Goal: Task Accomplishment & Management: Manage account settings

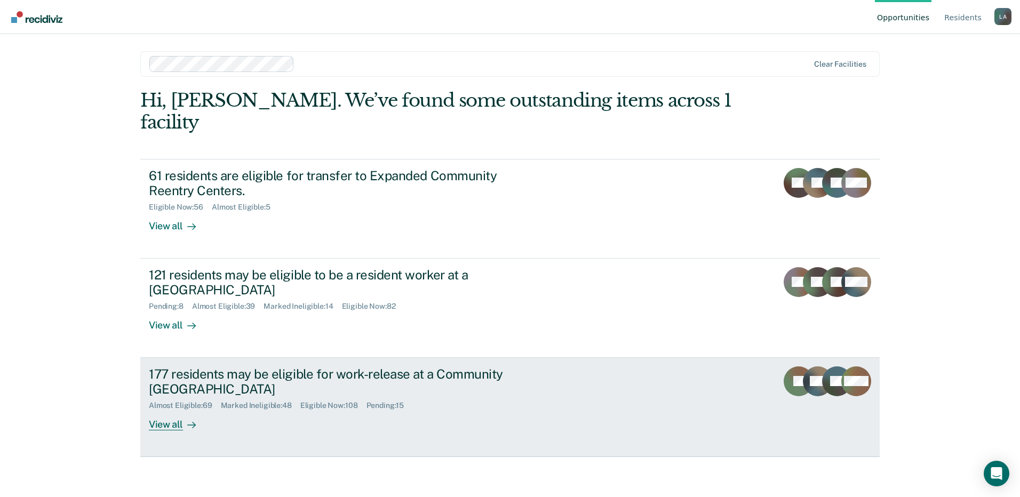
click at [226, 366] on div "177 residents may be eligible for work-release at a Community [GEOGRAPHIC_DATA]" at bounding box center [336, 381] width 374 height 31
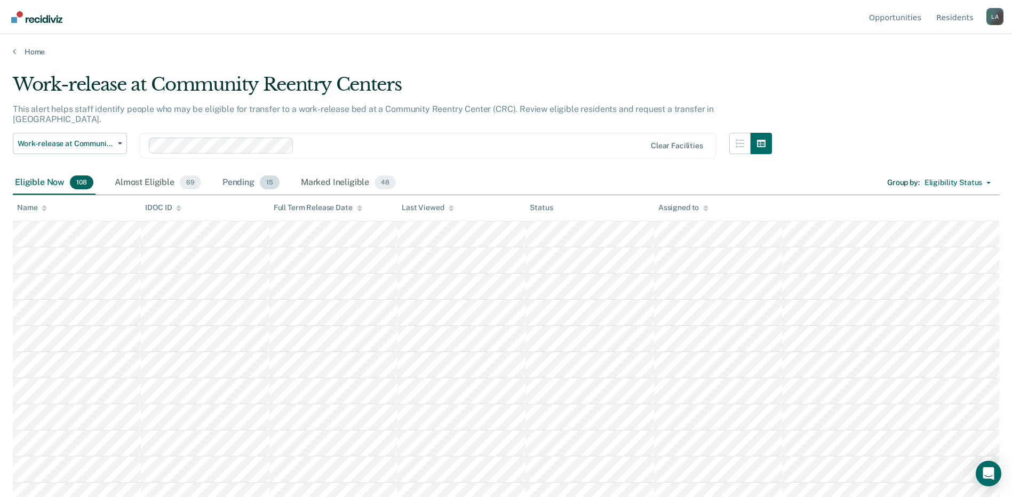
click at [230, 173] on div "Pending 15" at bounding box center [250, 182] width 61 height 23
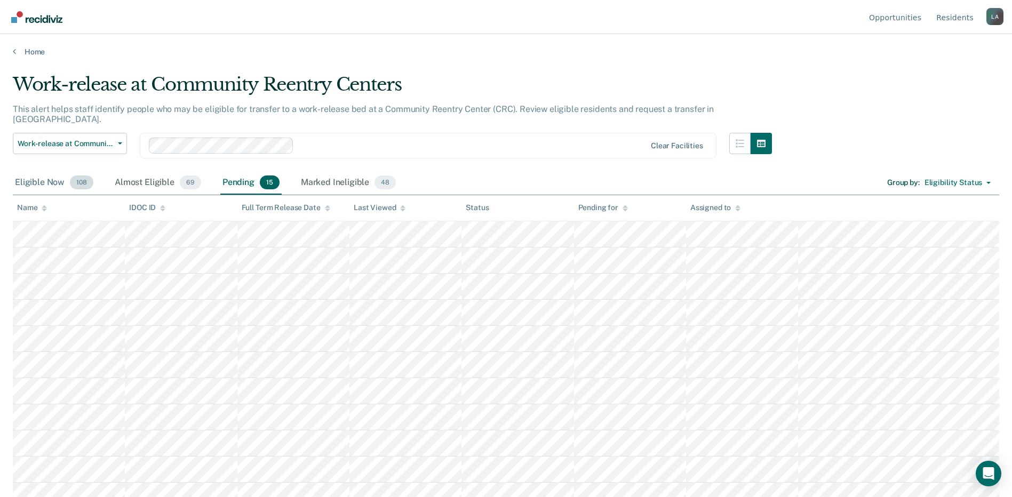
click at [49, 171] on div "Eligible Now 108" at bounding box center [54, 182] width 83 height 23
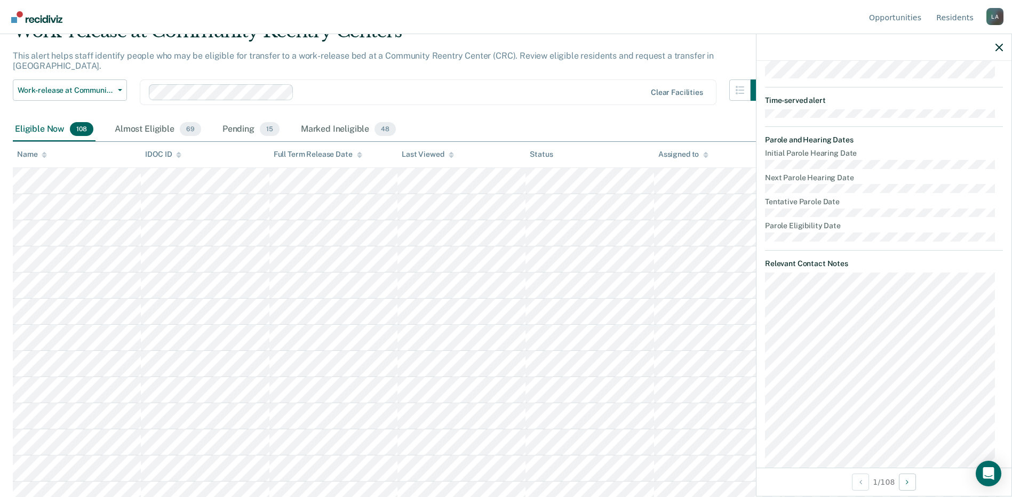
scroll to position [163, 0]
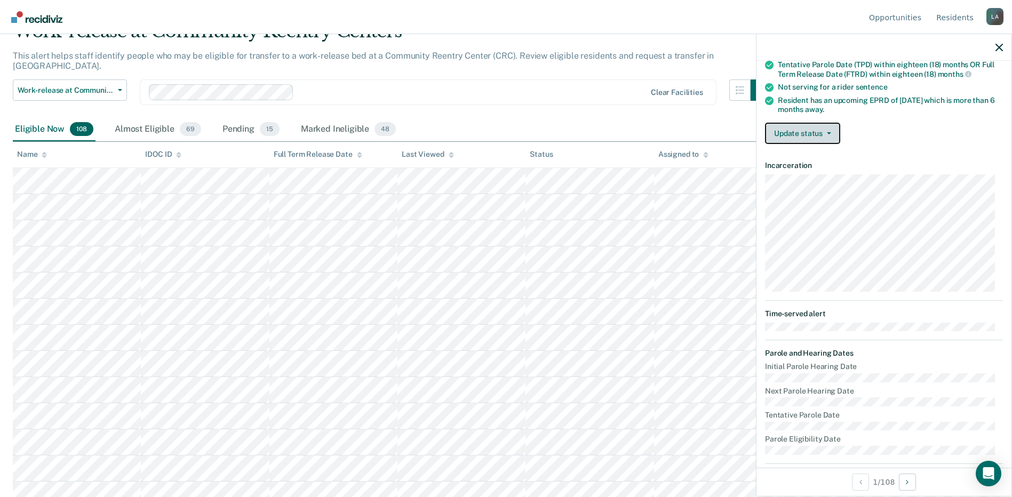
click at [812, 133] on button "Update status" at bounding box center [802, 133] width 75 height 21
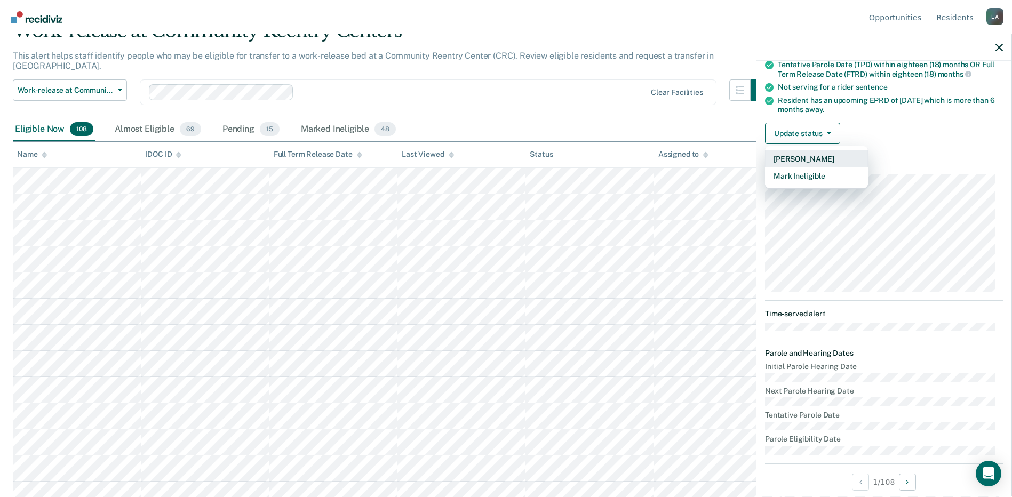
click at [803, 157] on button "[PERSON_NAME]" at bounding box center [816, 158] width 103 height 17
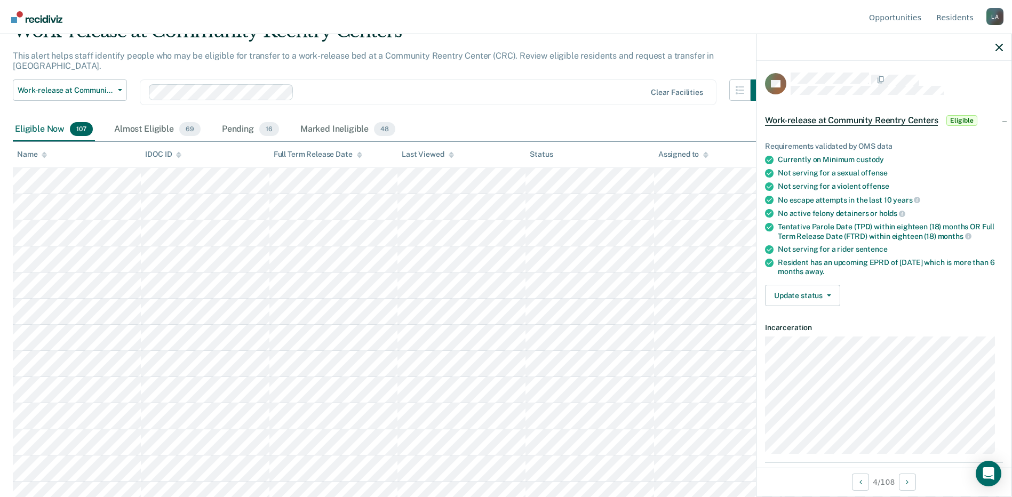
scroll to position [0, 0]
click at [788, 297] on button "Update status" at bounding box center [802, 296] width 75 height 21
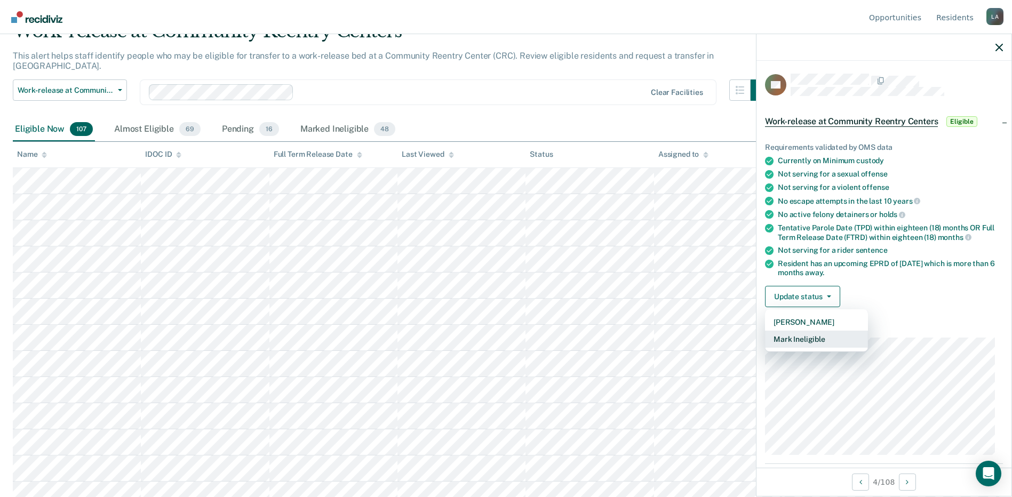
click at [799, 339] on button "Mark Ineligible" at bounding box center [816, 339] width 103 height 17
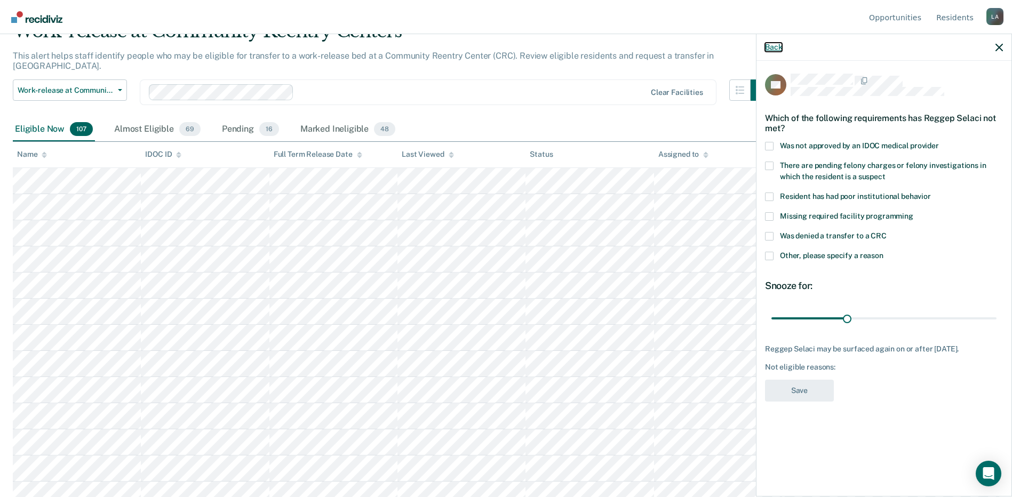
click at [771, 49] on button "Back" at bounding box center [773, 47] width 17 height 9
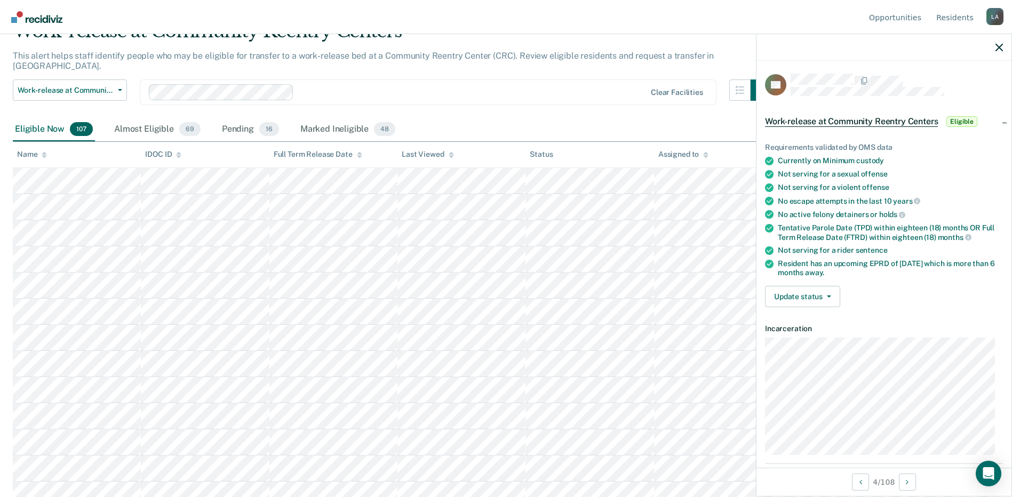
click at [788, 308] on div "Requirements validated by OMS data Currently on Minimum custody Not serving for…" at bounding box center [883, 221] width 255 height 190
click at [795, 300] on button "Update status" at bounding box center [802, 296] width 75 height 21
click at [807, 325] on button "[PERSON_NAME]" at bounding box center [816, 322] width 103 height 17
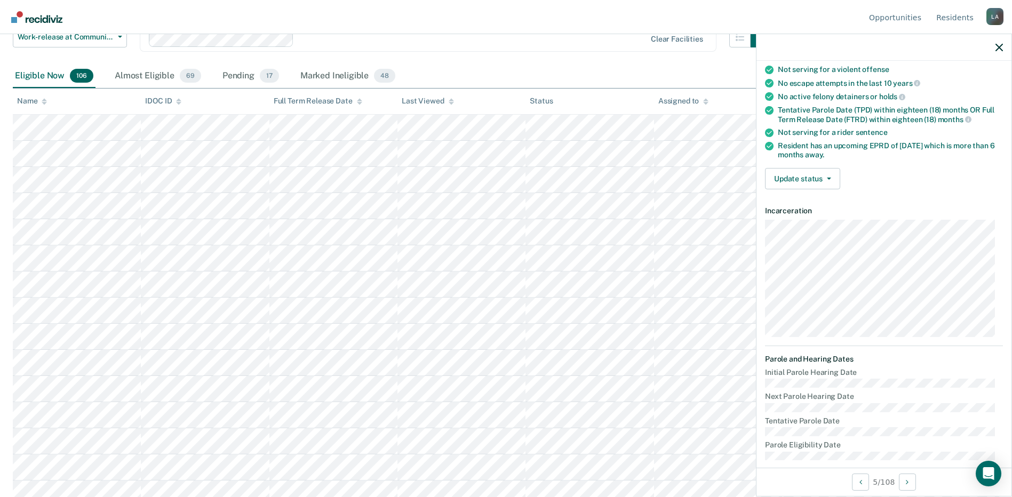
scroll to position [117, 0]
click at [825, 179] on span "button" at bounding box center [827, 180] width 9 height 2
click at [806, 204] on button "[PERSON_NAME]" at bounding box center [816, 205] width 103 height 17
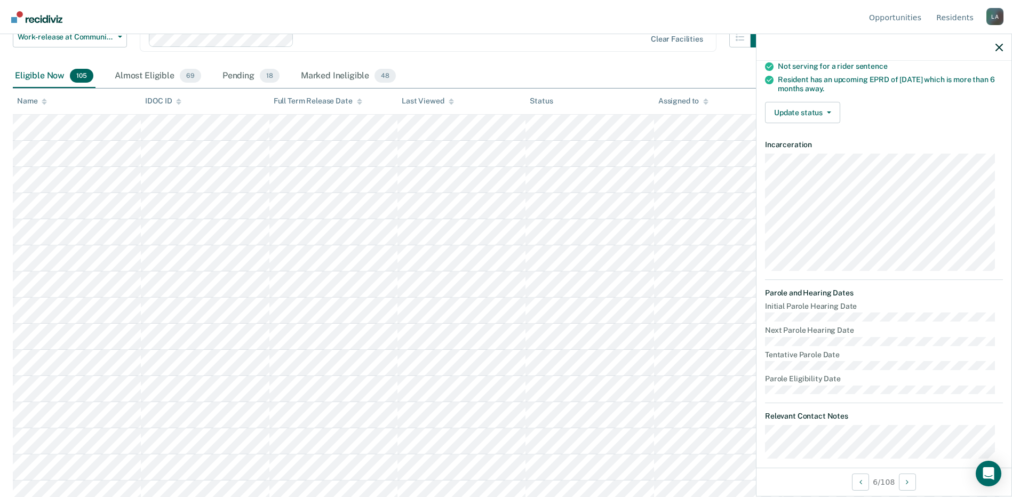
scroll to position [195, 0]
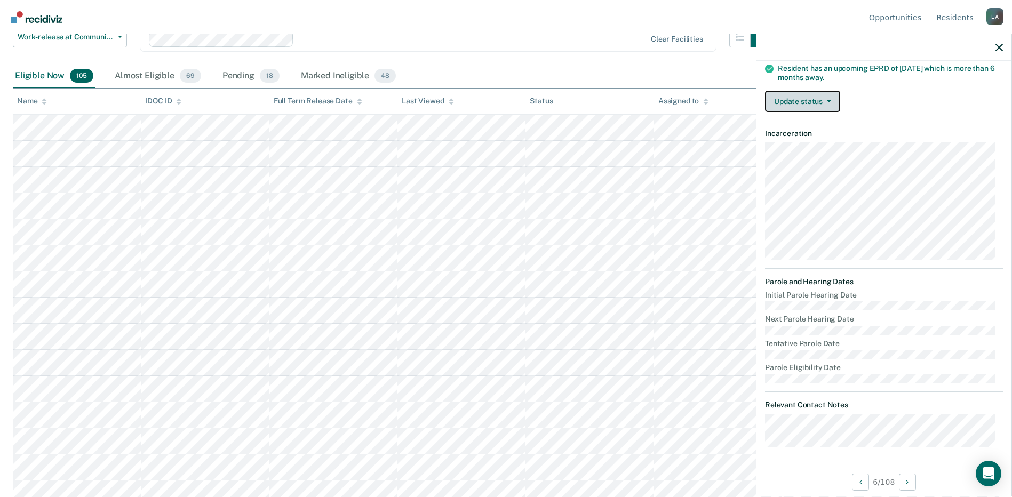
click at [812, 98] on button "Update status" at bounding box center [802, 101] width 75 height 21
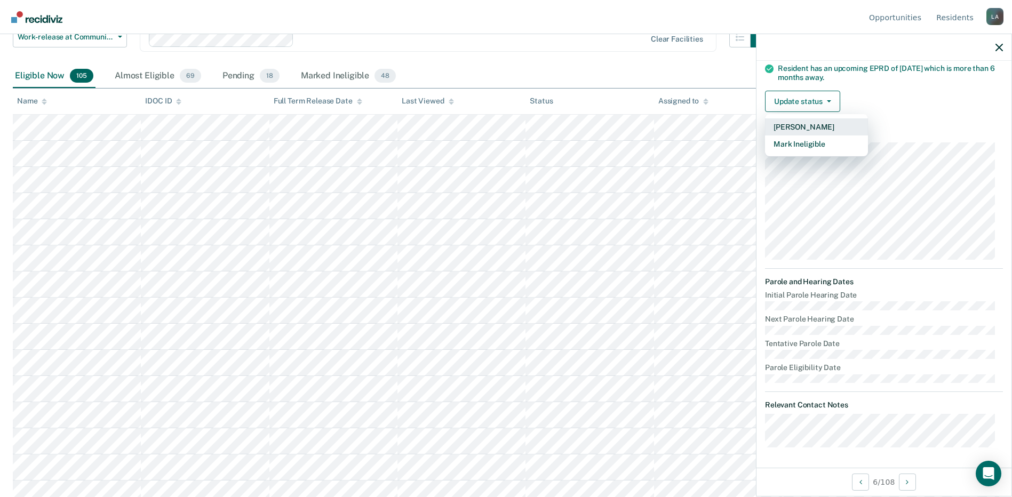
click at [805, 125] on button "[PERSON_NAME]" at bounding box center [816, 126] width 103 height 17
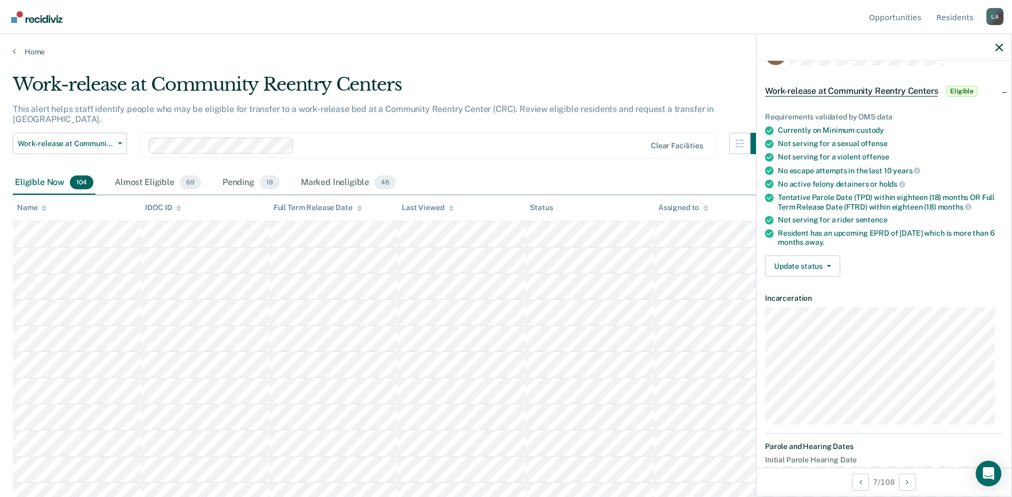
scroll to position [0, 0]
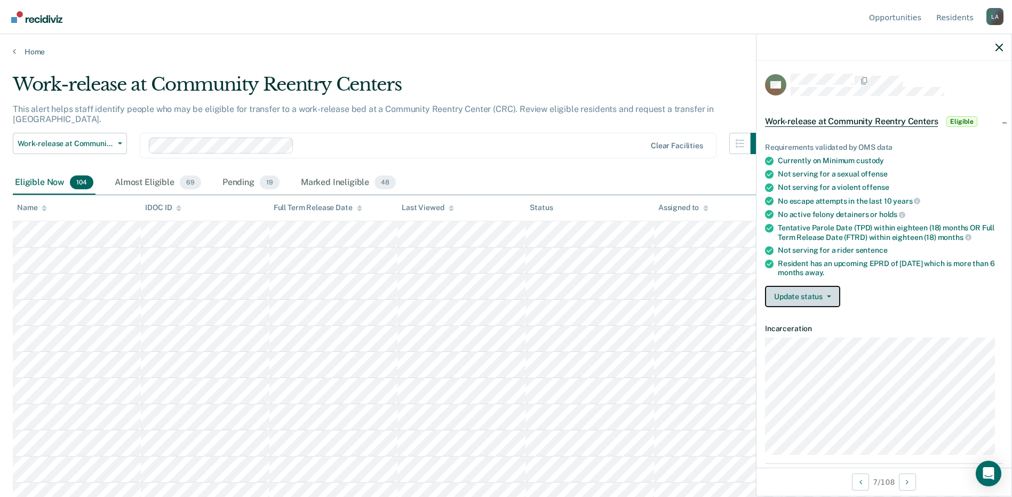
click at [816, 292] on button "Update status" at bounding box center [802, 296] width 75 height 21
click at [808, 324] on button "[PERSON_NAME]" at bounding box center [816, 322] width 103 height 17
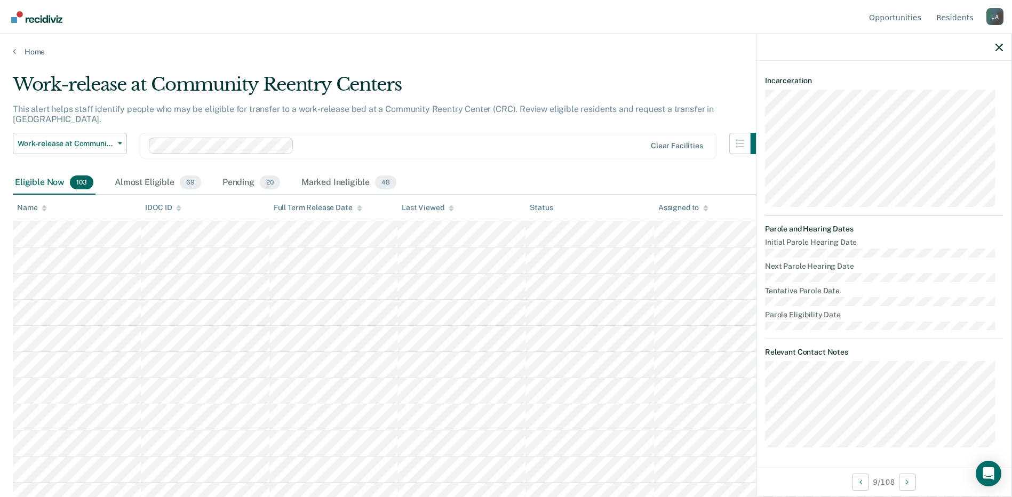
click at [357, 205] on icon at bounding box center [359, 206] width 5 height 3
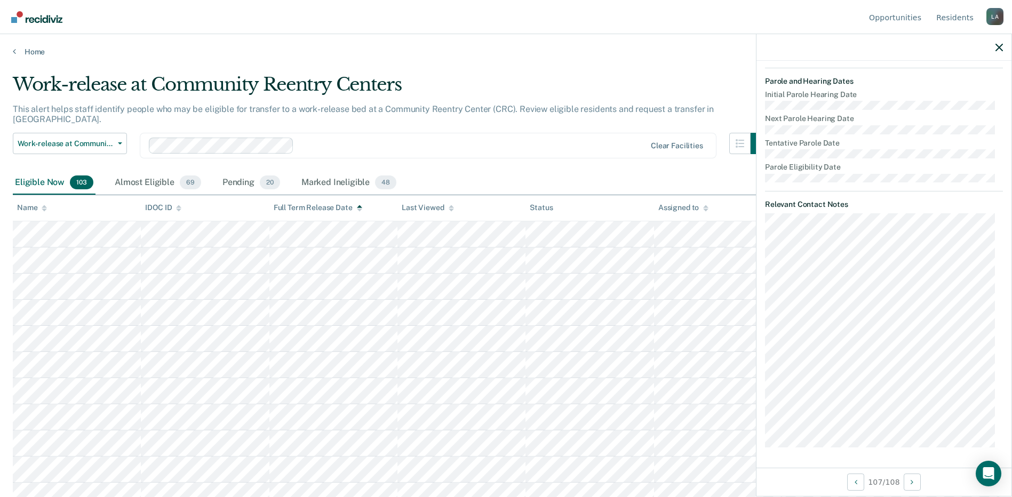
scroll to position [129, 0]
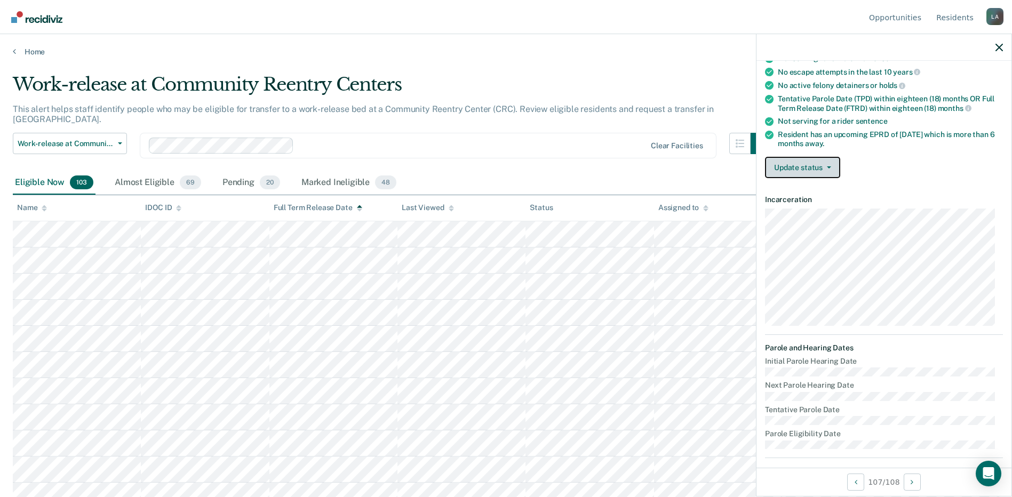
click at [823, 171] on button "Update status" at bounding box center [802, 167] width 75 height 21
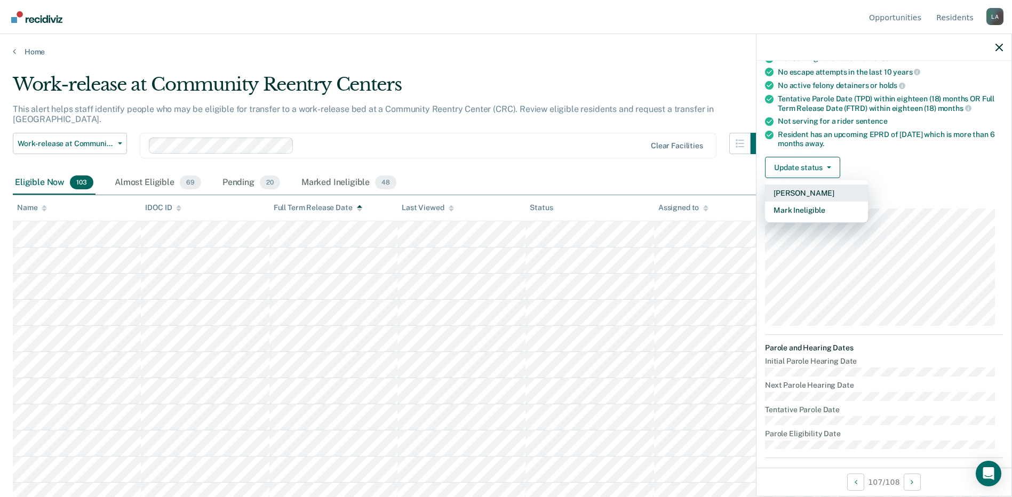
click at [812, 196] on button "[PERSON_NAME]" at bounding box center [816, 193] width 103 height 17
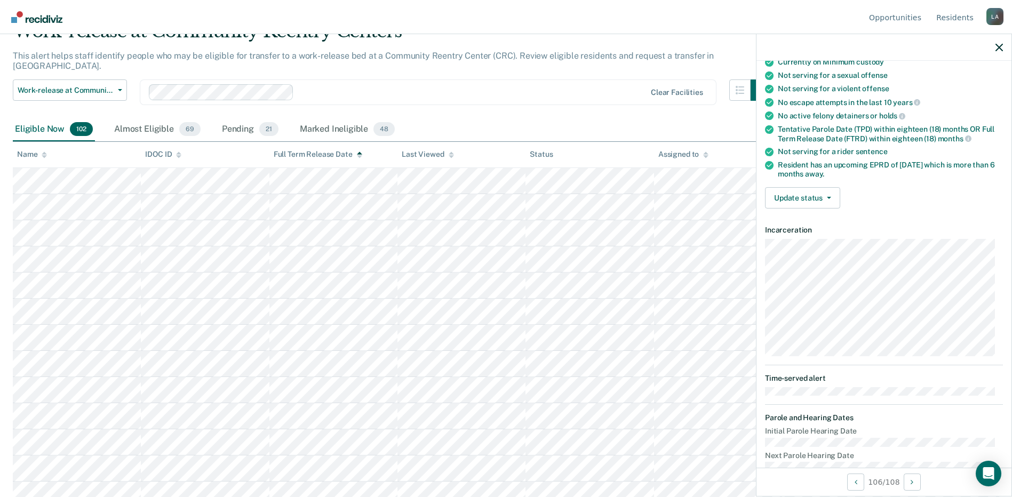
scroll to position [92, 0]
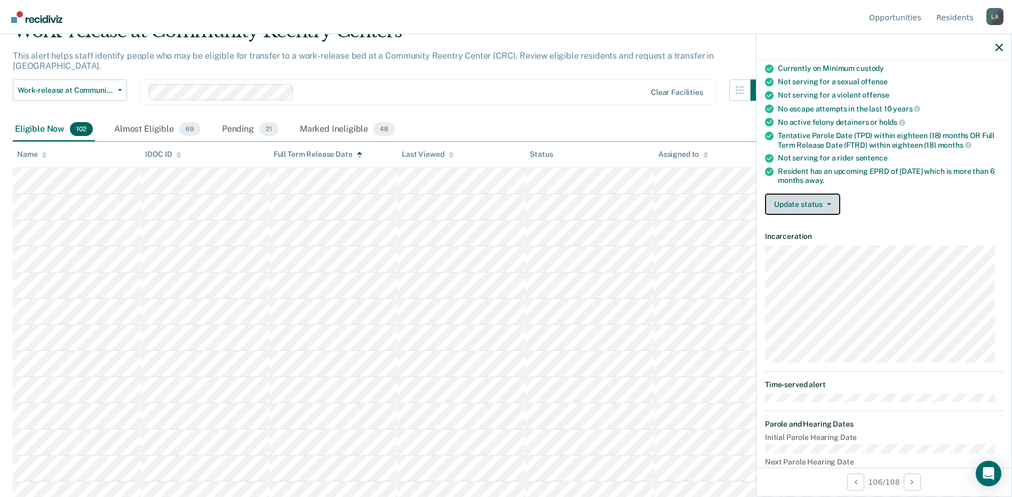
click at [818, 211] on button "Update status" at bounding box center [802, 204] width 75 height 21
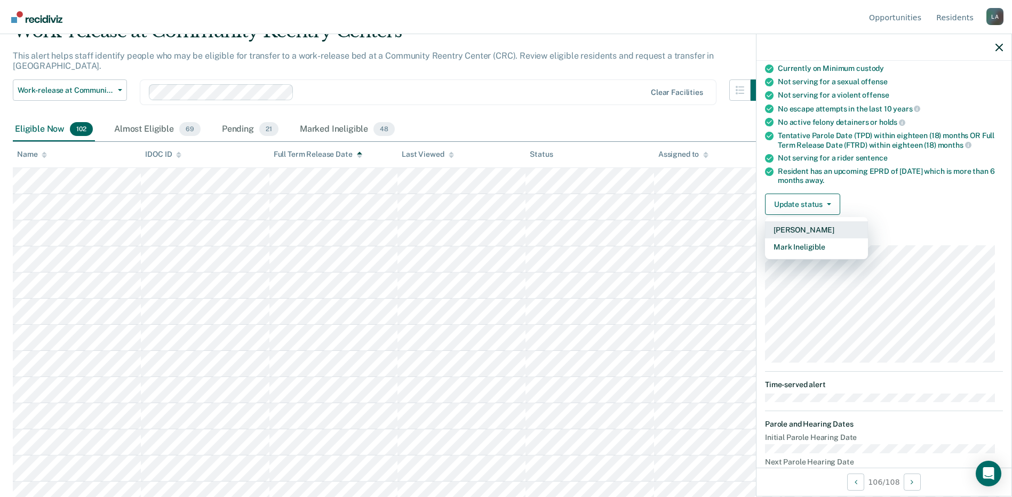
click at [813, 235] on button "[PERSON_NAME]" at bounding box center [816, 229] width 103 height 17
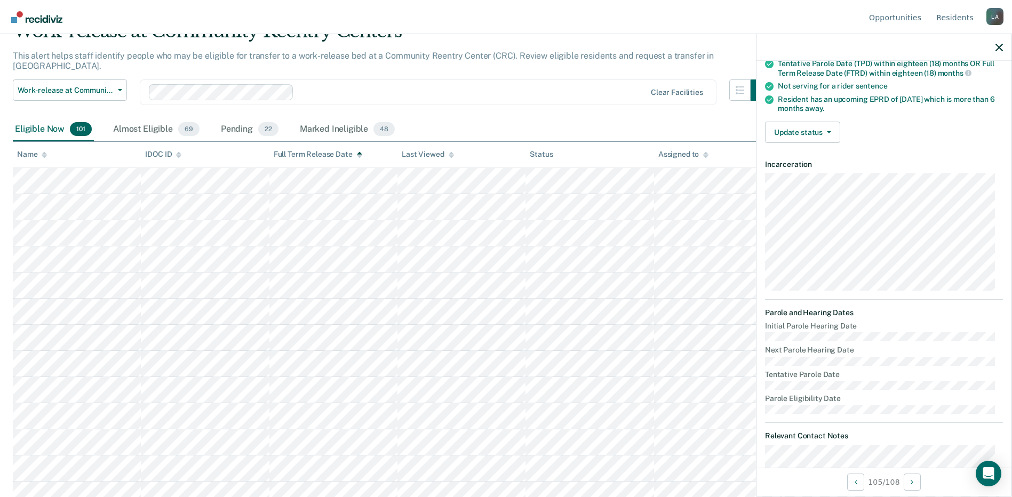
scroll to position [146, 0]
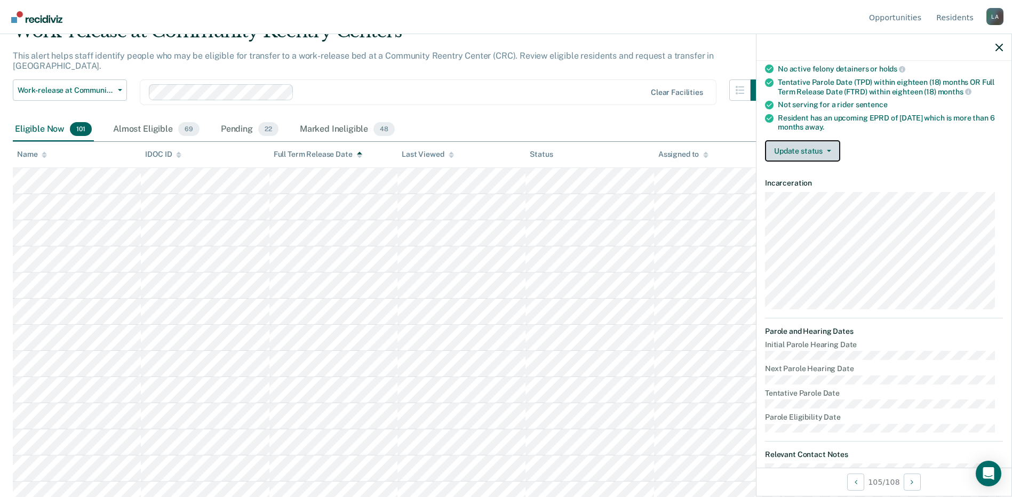
click at [801, 155] on button "Update status" at bounding box center [802, 150] width 75 height 21
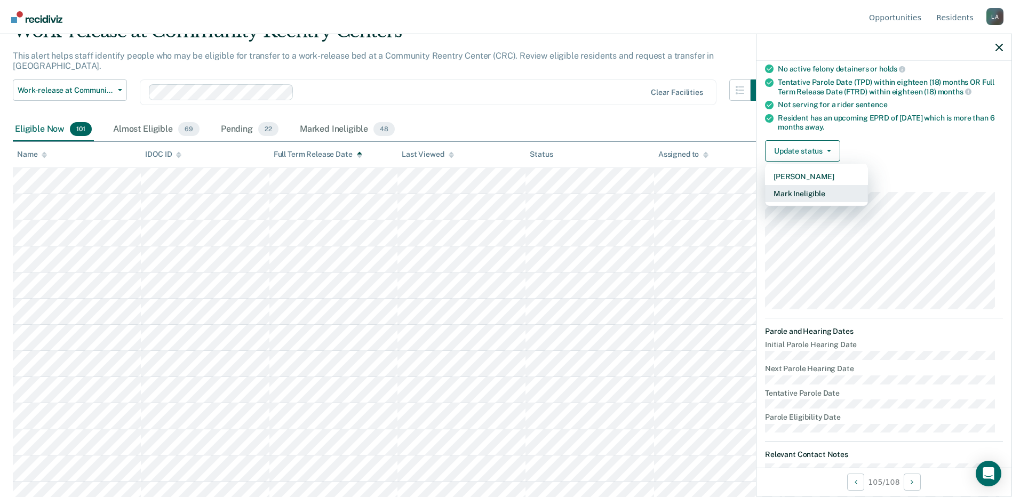
click at [799, 195] on button "Mark Ineligible" at bounding box center [816, 193] width 103 height 17
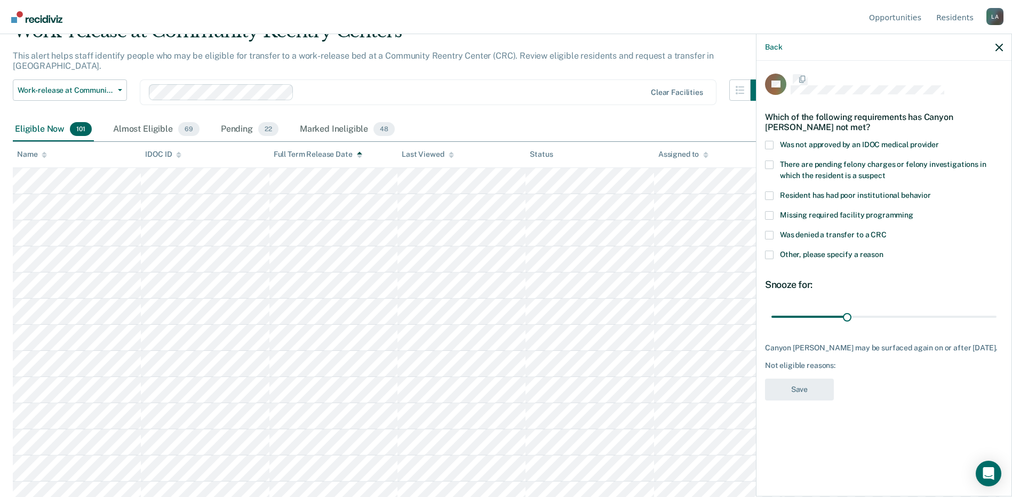
scroll to position [0, 0]
click at [769, 254] on span at bounding box center [769, 256] width 9 height 9
click at [883, 252] on input "Other, please specify a reason" at bounding box center [883, 252] width 0 height 0
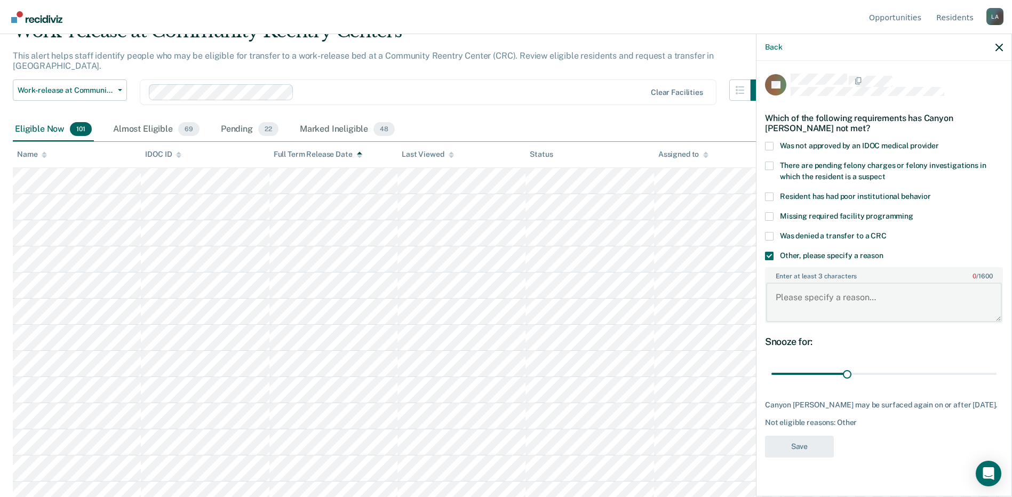
click at [811, 307] on textarea "Enter at least 3 characters 0 / 1600" at bounding box center [884, 302] width 236 height 39
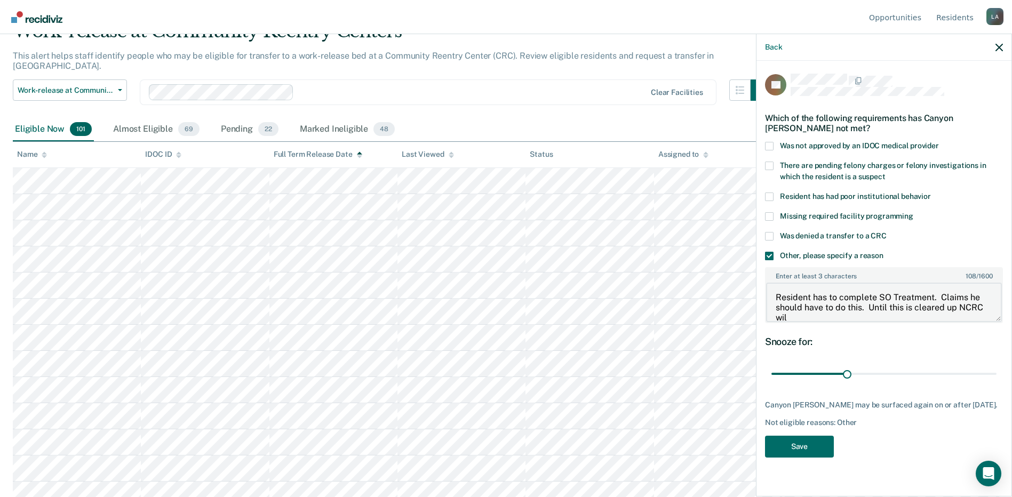
scroll to position [2, 0]
type textarea "Resident has to complete SO Treatment. Claims he should have to do this. Until …"
drag, startPoint x: 849, startPoint y: 372, endPoint x: 1003, endPoint y: 364, distance: 154.9
type input "180"
click at [996, 365] on input "range" at bounding box center [883, 374] width 225 height 19
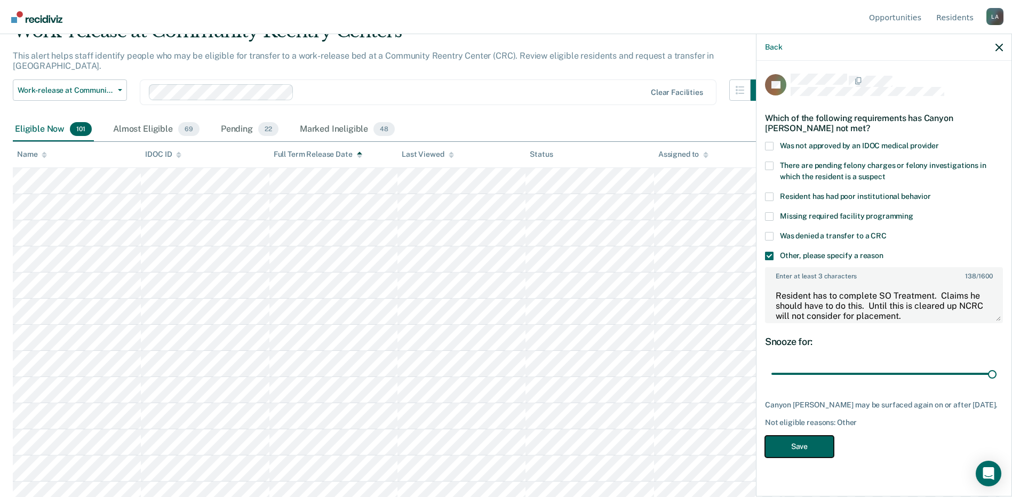
click at [814, 443] on button "Save" at bounding box center [799, 447] width 69 height 22
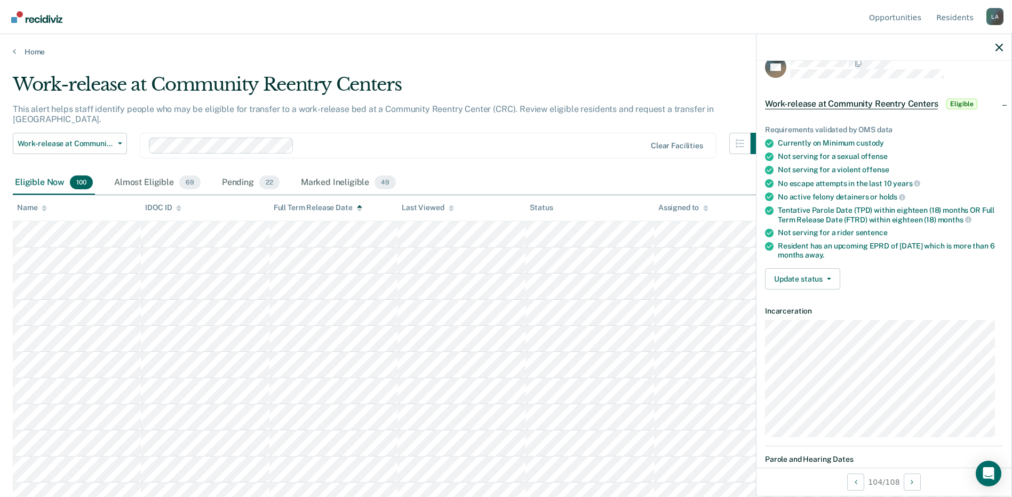
scroll to position [0, 0]
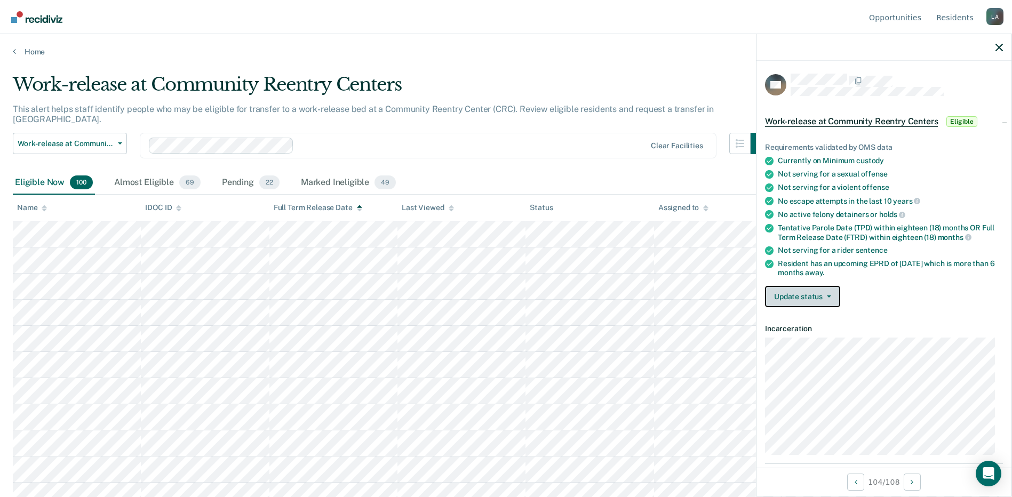
click at [785, 286] on button "Update status" at bounding box center [802, 296] width 75 height 21
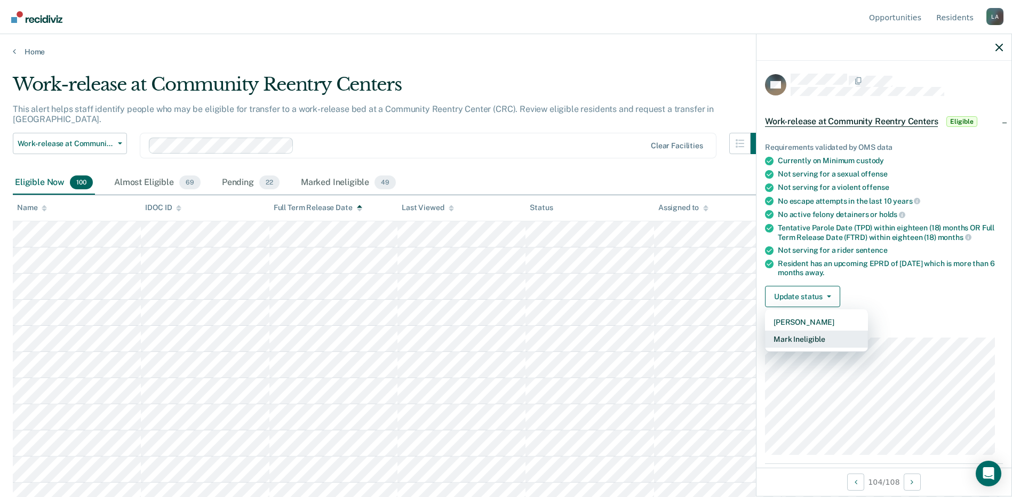
click at [805, 334] on button "Mark Ineligible" at bounding box center [816, 339] width 103 height 17
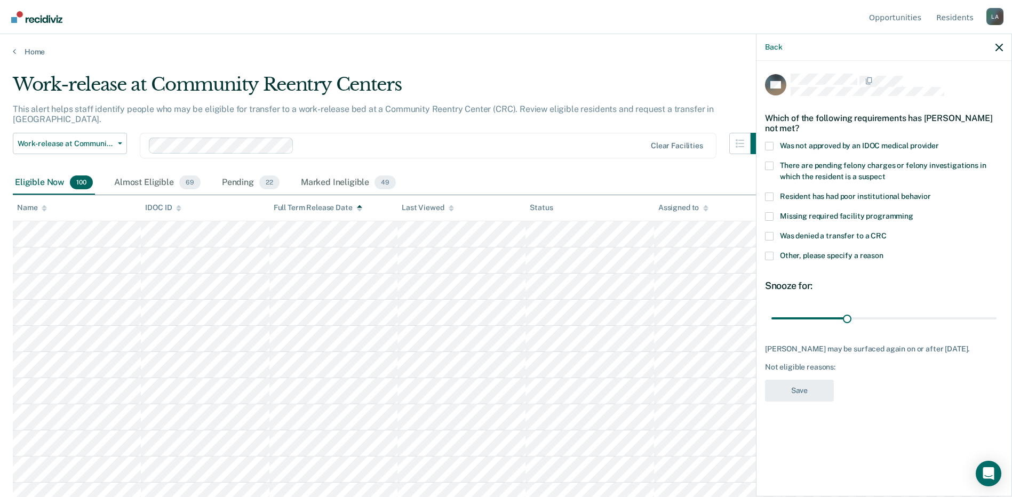
click at [770, 260] on label "Other, please specify a reason" at bounding box center [884, 257] width 238 height 11
click at [883, 252] on input "Other, please specify a reason" at bounding box center [883, 252] width 0 height 0
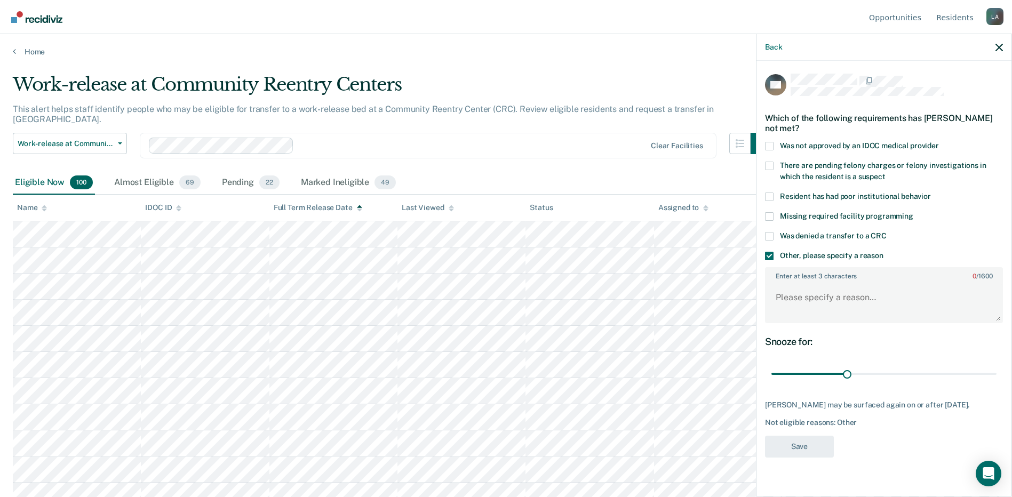
click at [769, 237] on span at bounding box center [769, 236] width 9 height 9
click at [887, 232] on input "Was denied a transfer to a CRC" at bounding box center [887, 232] width 0 height 0
click at [815, 291] on textarea "Enter at least 3 characters 0 / 1600" at bounding box center [884, 302] width 236 height 39
type textarea "R"
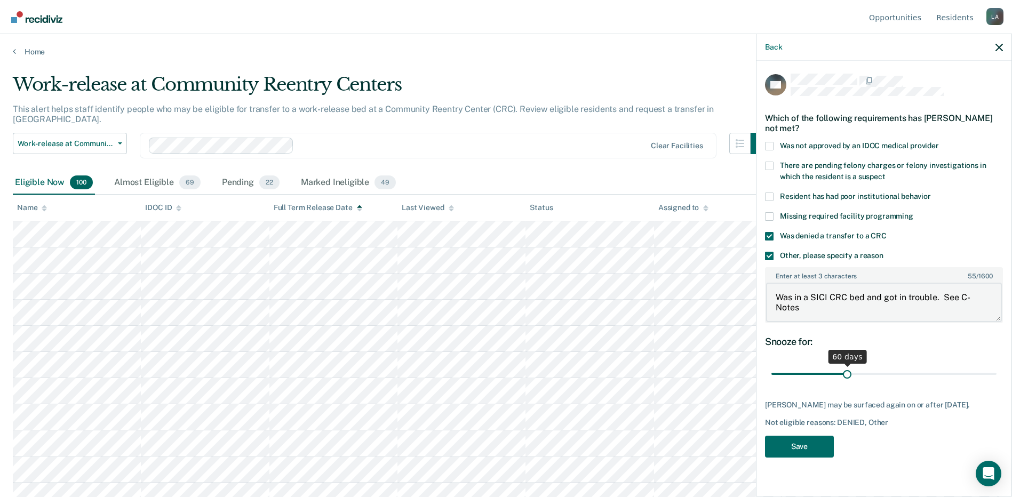
type textarea "Was in a SICI CRC bed and got in trouble. See C-Notes"
drag, startPoint x: 844, startPoint y: 371, endPoint x: 1016, endPoint y: 375, distance: 171.3
type input "180"
click at [996, 375] on input "range" at bounding box center [883, 374] width 225 height 19
click at [813, 449] on button "Save" at bounding box center [799, 447] width 69 height 22
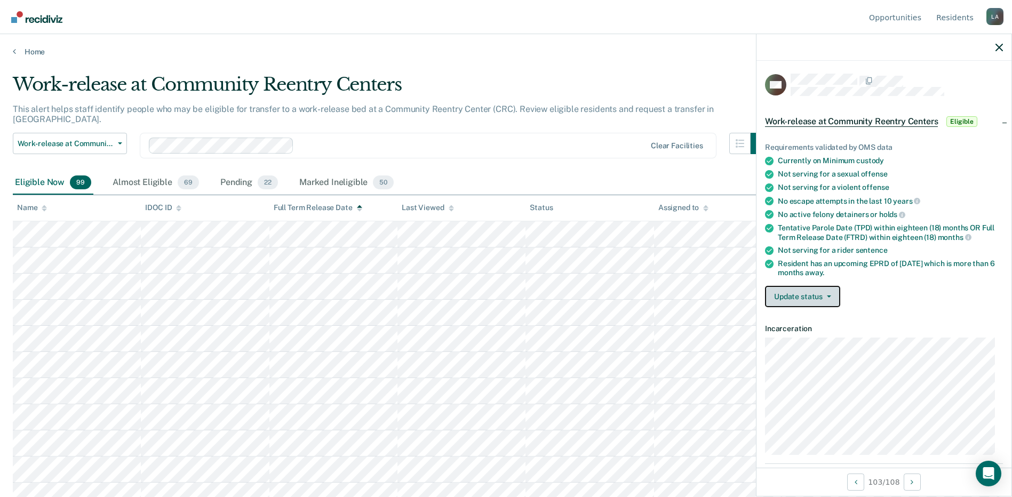
click at [821, 299] on button "Update status" at bounding box center [802, 296] width 75 height 21
click at [813, 326] on button "[PERSON_NAME]" at bounding box center [816, 322] width 103 height 17
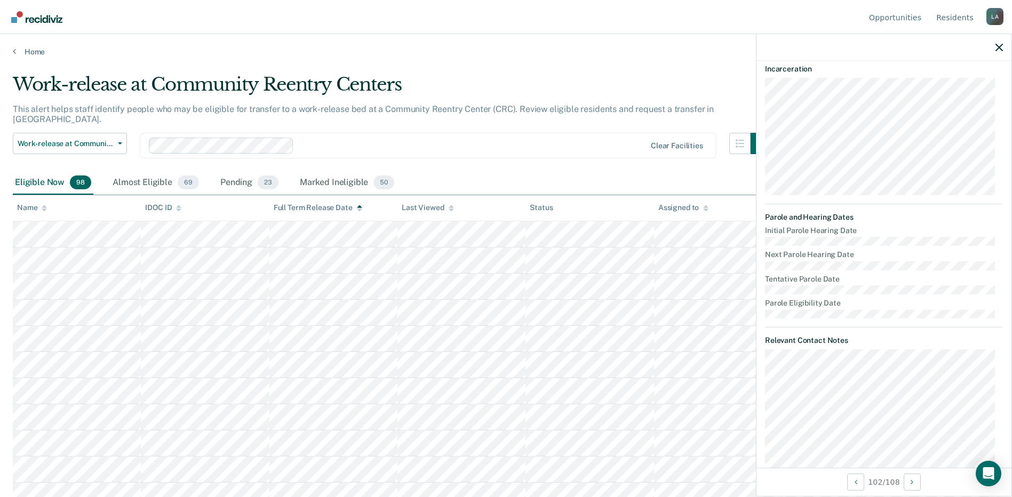
scroll to position [139, 0]
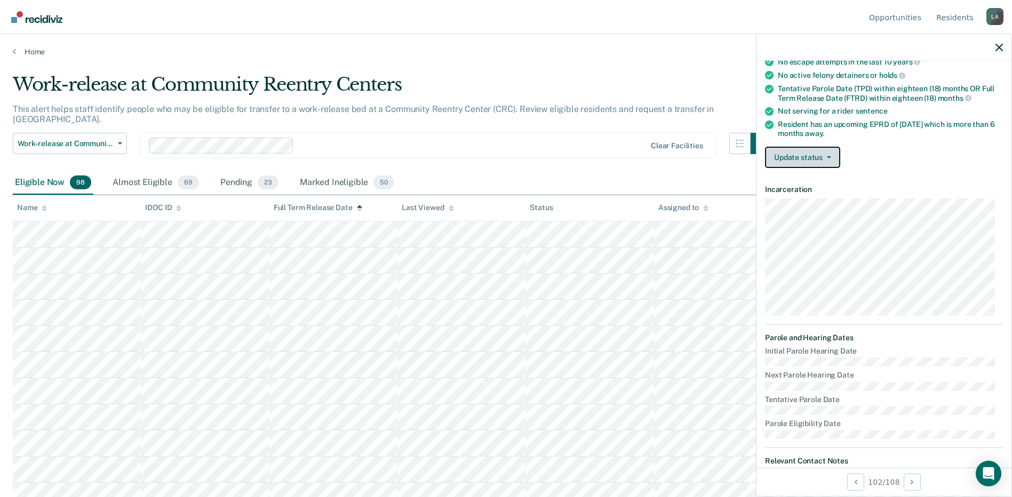
click at [812, 158] on button "Update status" at bounding box center [802, 157] width 75 height 21
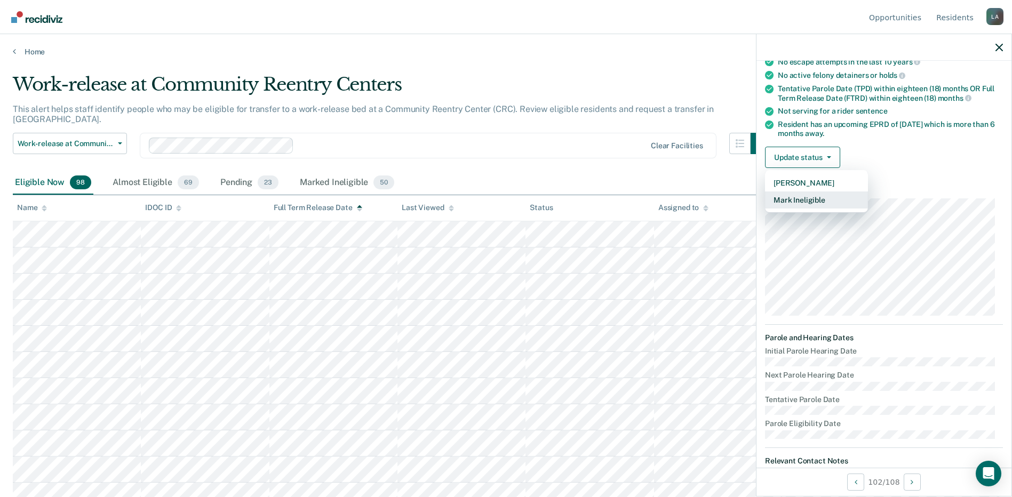
click at [811, 201] on button "Mark Ineligible" at bounding box center [816, 199] width 103 height 17
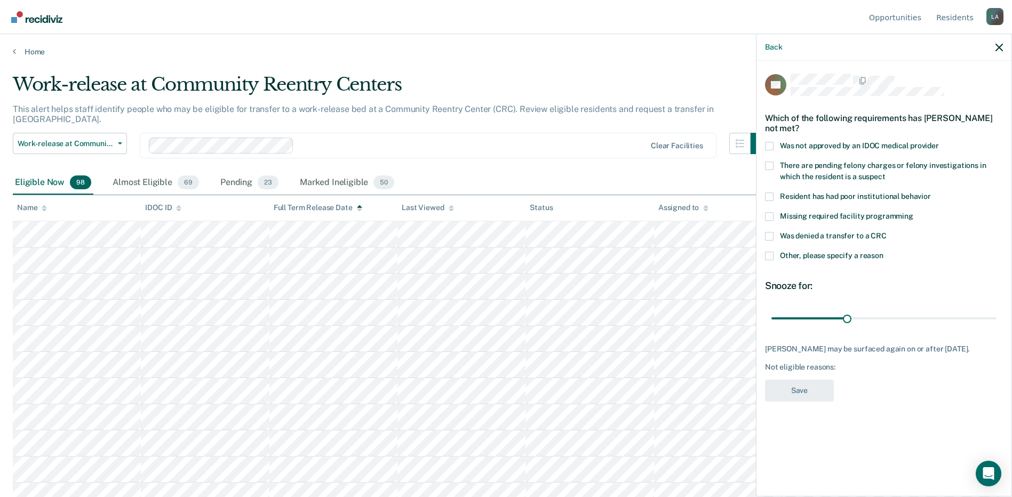
click at [770, 236] on span at bounding box center [769, 236] width 9 height 9
click at [887, 232] on input "Was denied a transfer to a CRC" at bounding box center [887, 232] width 0 height 0
click at [771, 252] on span at bounding box center [769, 256] width 9 height 9
click at [883, 252] on input "Other, please specify a reason" at bounding box center [883, 252] width 0 height 0
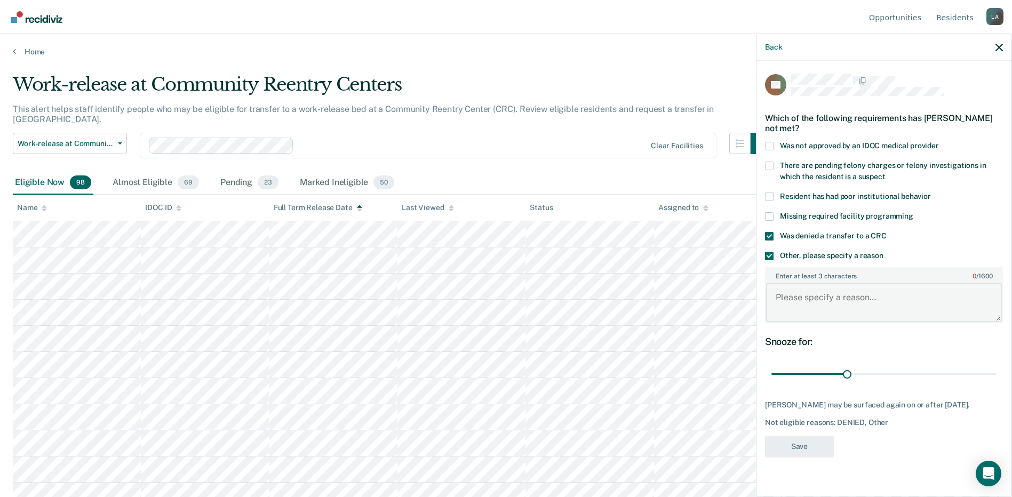
click at [842, 308] on textarea "Enter at least 3 characters 0 / 1600" at bounding box center [884, 302] width 236 height 39
type textarea "D"
click at [767, 258] on span at bounding box center [769, 256] width 9 height 9
click at [883, 252] on input "Other, please specify a reason" at bounding box center [883, 252] width 0 height 0
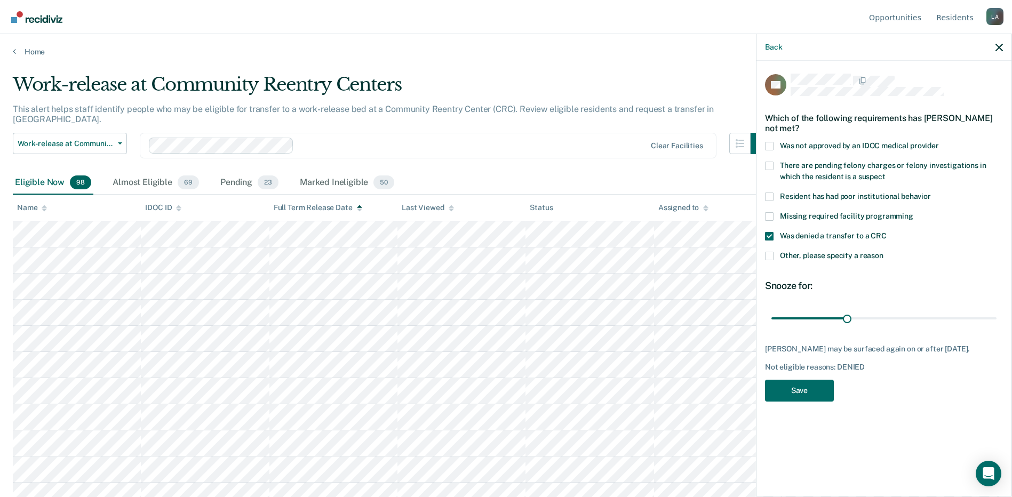
click at [769, 146] on span at bounding box center [769, 146] width 9 height 9
click at [939, 142] on input "Was not approved by an IDOC medical provider" at bounding box center [939, 142] width 0 height 0
drag, startPoint x: 849, startPoint y: 315, endPoint x: 1021, endPoint y: 297, distance: 173.8
type input "180"
click at [996, 309] on input "range" at bounding box center [883, 318] width 225 height 19
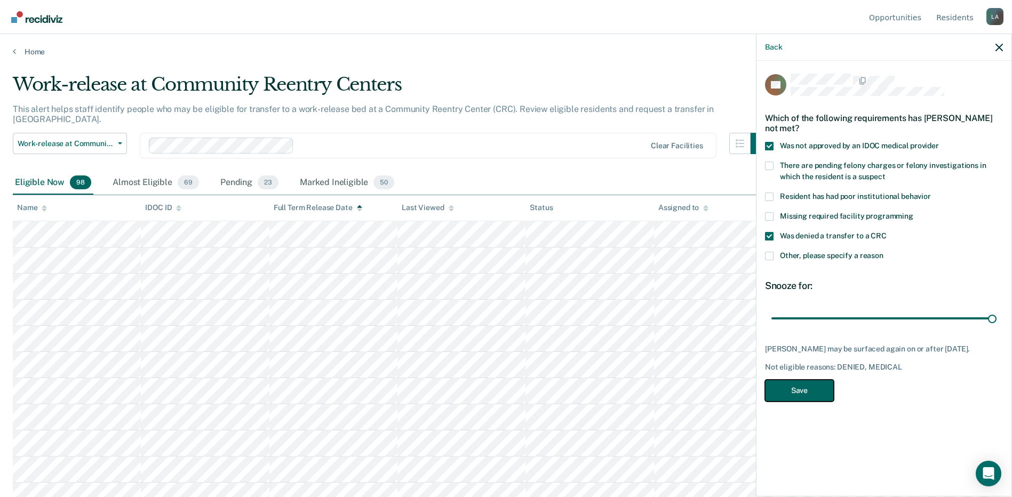
click at [807, 389] on button "Save" at bounding box center [799, 391] width 69 height 22
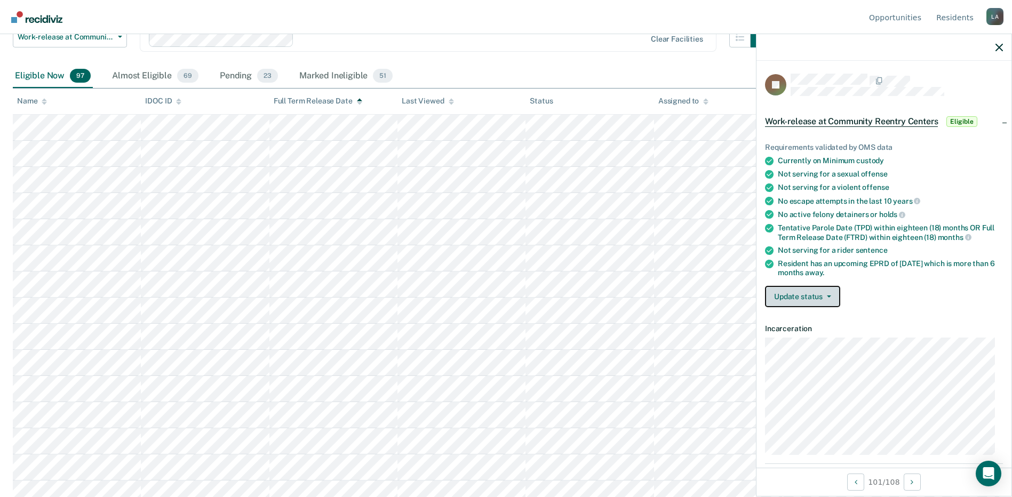
click at [804, 300] on button "Update status" at bounding box center [802, 296] width 75 height 21
click at [809, 326] on button "[PERSON_NAME]" at bounding box center [816, 322] width 103 height 17
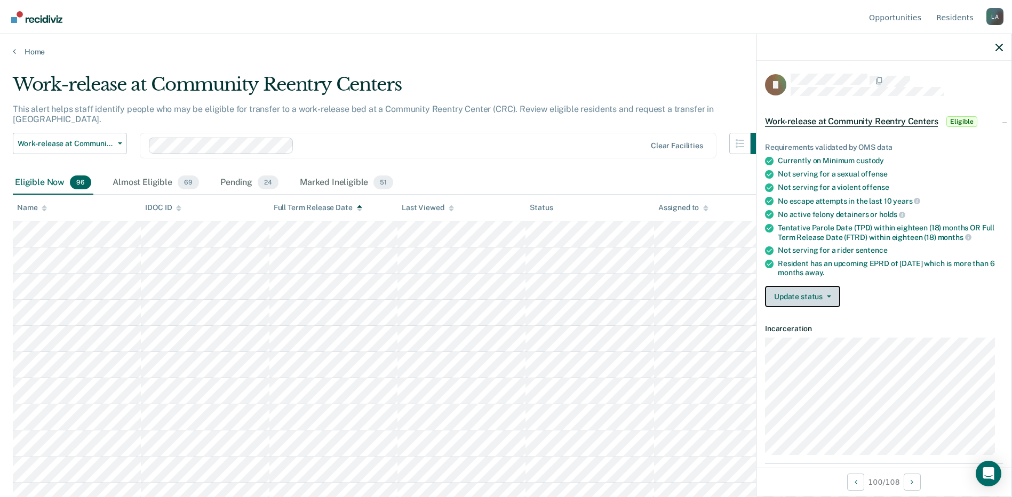
click at [810, 298] on button "Update status" at bounding box center [802, 296] width 75 height 21
click at [813, 321] on button "[PERSON_NAME]" at bounding box center [816, 322] width 103 height 17
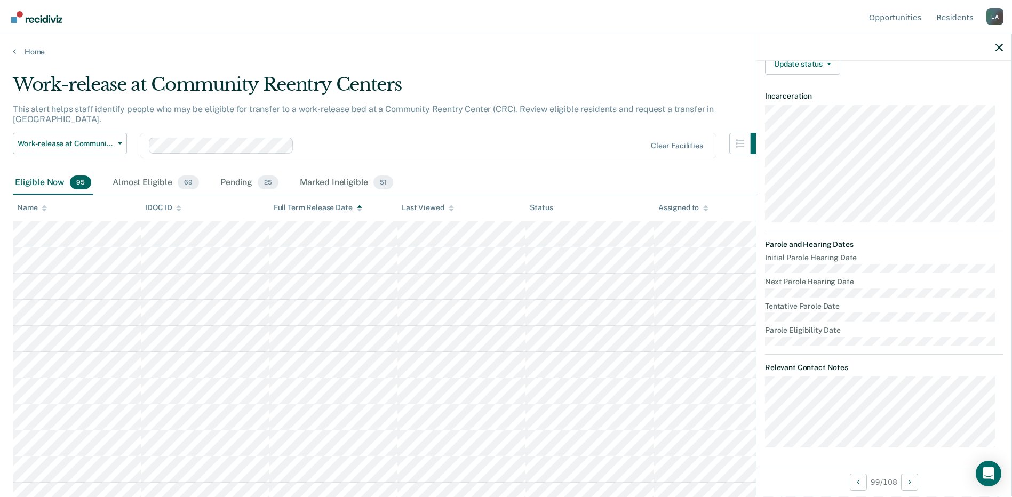
scroll to position [126, 0]
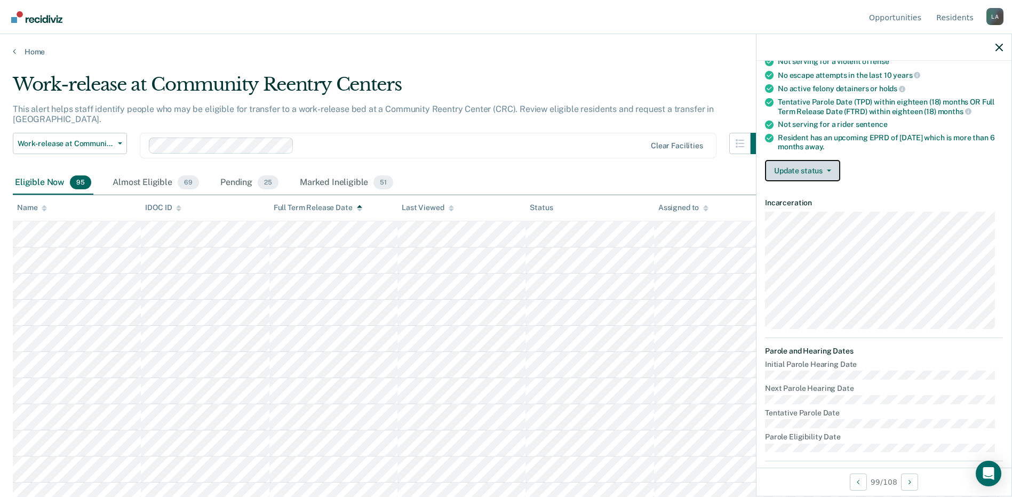
click at [817, 162] on button "Update status" at bounding box center [802, 170] width 75 height 21
click at [803, 191] on button "[PERSON_NAME]" at bounding box center [816, 196] width 103 height 17
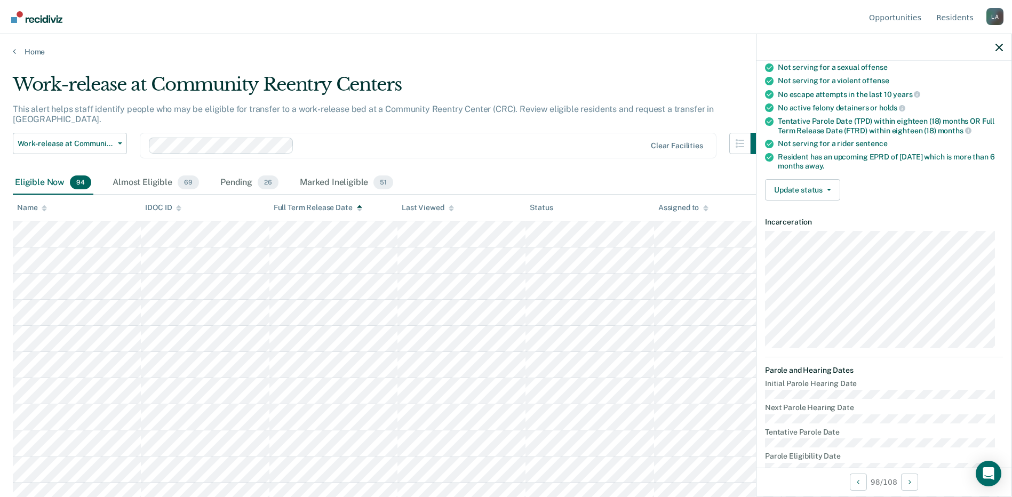
scroll to position [160, 0]
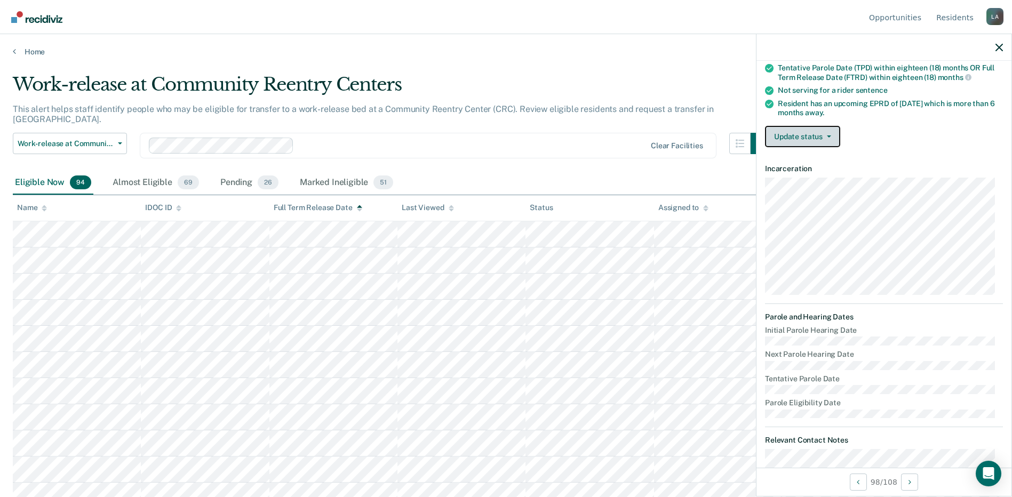
click at [817, 128] on button "Update status" at bounding box center [802, 136] width 75 height 21
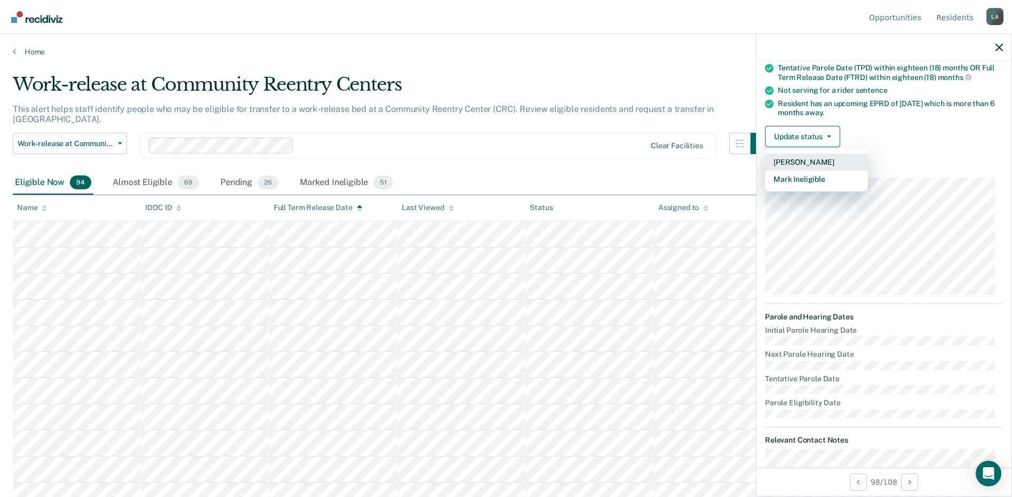
click at [808, 164] on button "[PERSON_NAME]" at bounding box center [816, 162] width 103 height 17
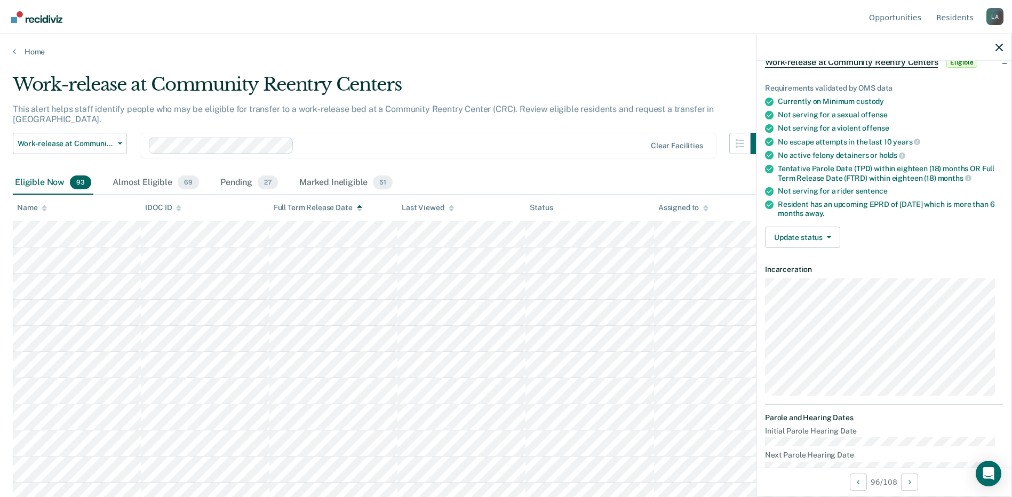
scroll to position [0, 0]
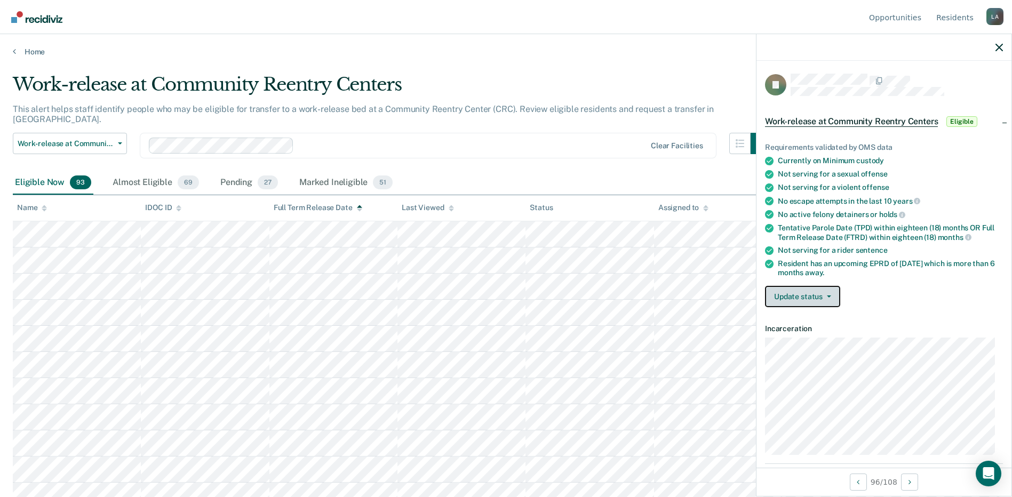
click at [803, 302] on button "Update status" at bounding box center [802, 296] width 75 height 21
click at [802, 323] on button "[PERSON_NAME]" at bounding box center [816, 322] width 103 height 17
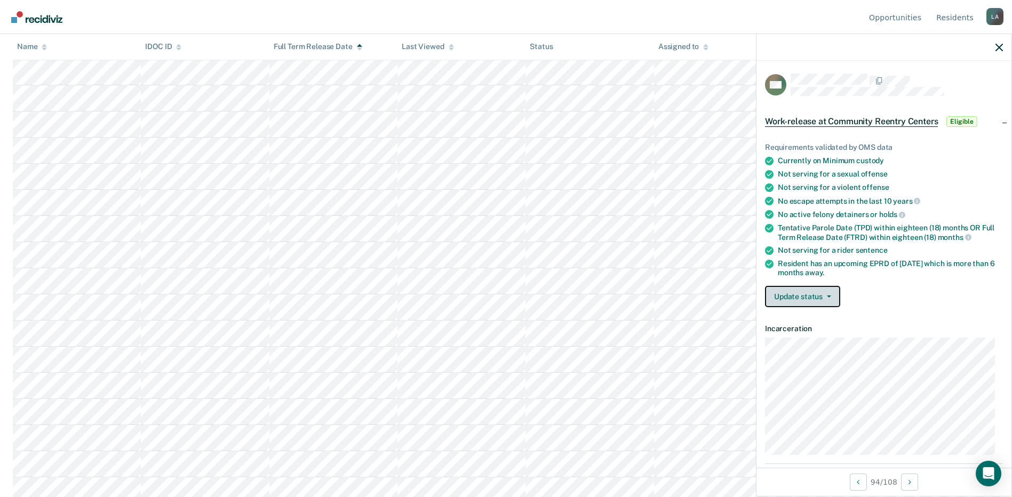
click at [810, 294] on button "Update status" at bounding box center [802, 296] width 75 height 21
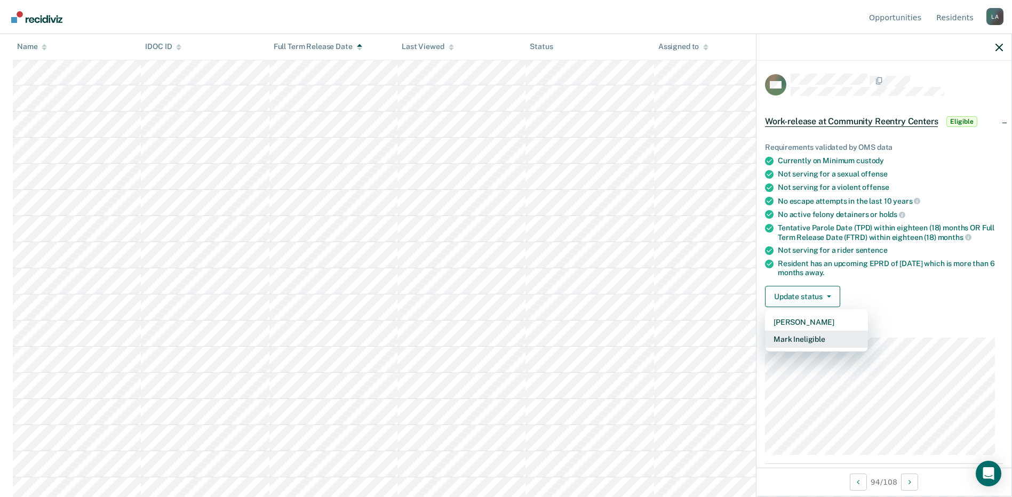
click at [808, 340] on button "Mark Ineligible" at bounding box center [816, 339] width 103 height 17
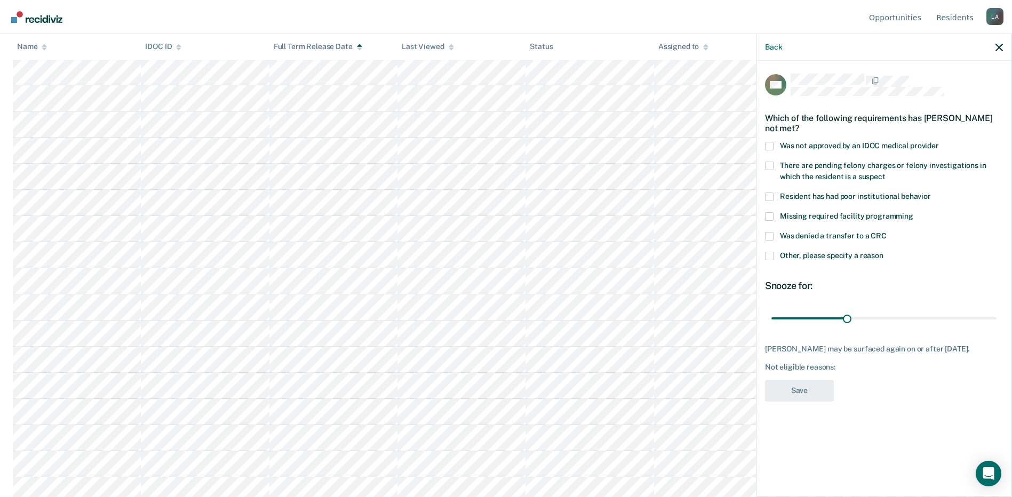
click at [769, 142] on span at bounding box center [769, 146] width 9 height 9
click at [939, 142] on input "Was not approved by an IDOC medical provider" at bounding box center [939, 142] width 0 height 0
click at [772, 235] on span at bounding box center [769, 236] width 9 height 9
click at [887, 232] on input "Was denied a transfer to a CRC" at bounding box center [887, 232] width 0 height 0
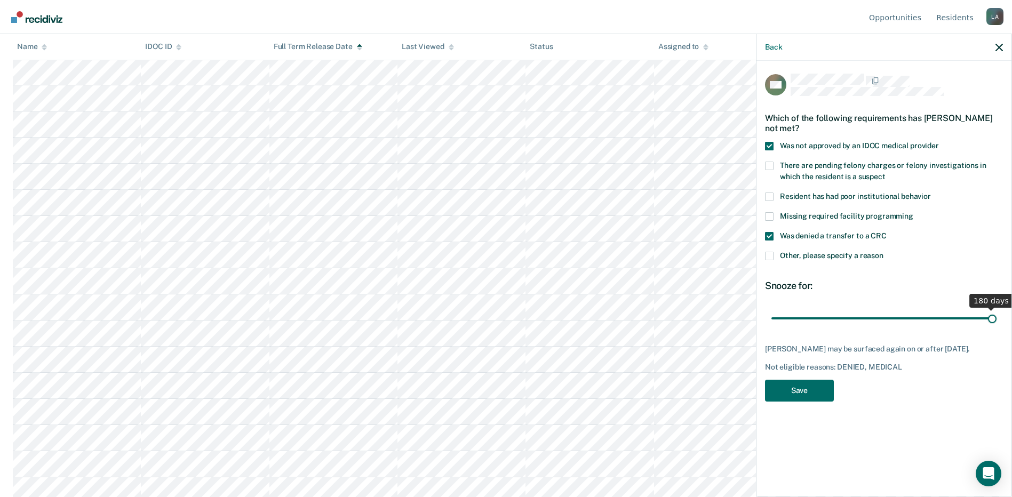
drag, startPoint x: 849, startPoint y: 318, endPoint x: 1021, endPoint y: 351, distance: 176.0
type input "180"
click at [996, 328] on input "range" at bounding box center [883, 318] width 225 height 19
click at [793, 393] on button "Save" at bounding box center [799, 391] width 69 height 22
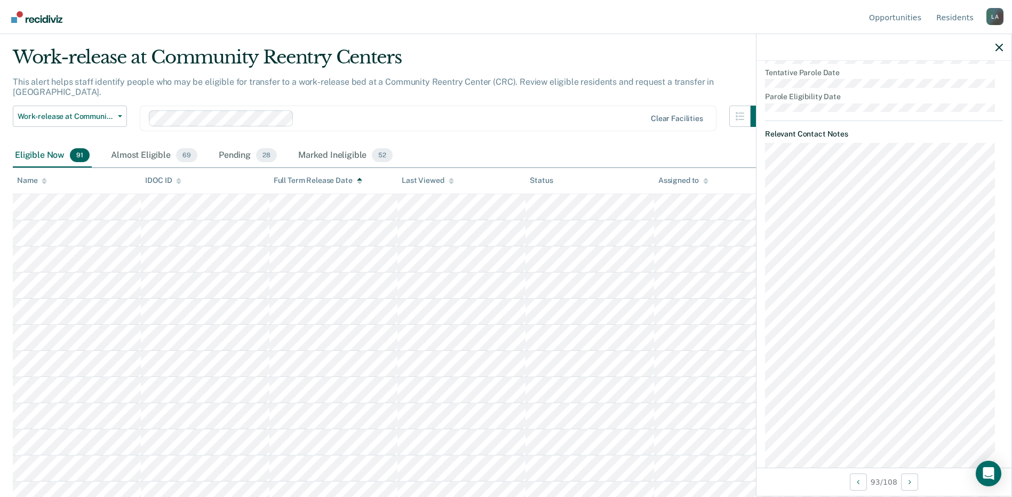
scroll to position [480, 0]
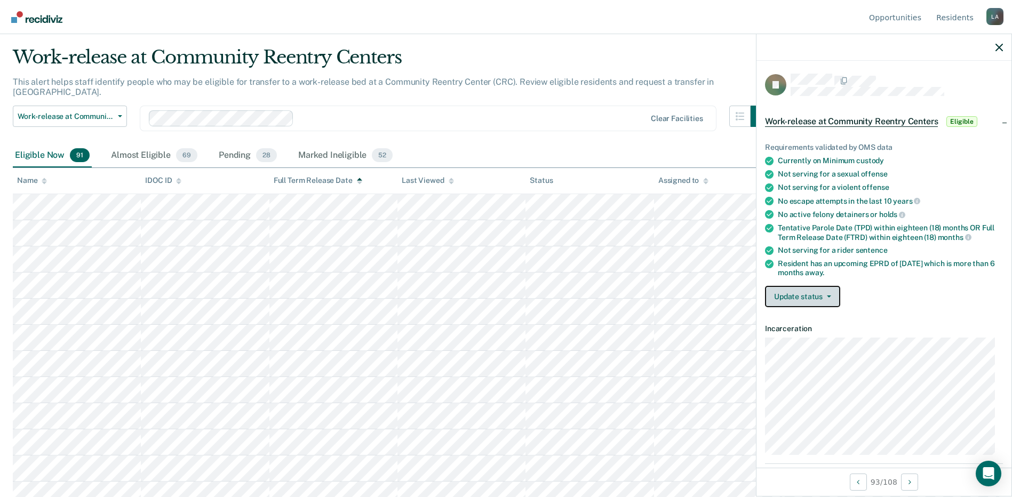
click at [790, 290] on button "Update status" at bounding box center [802, 296] width 75 height 21
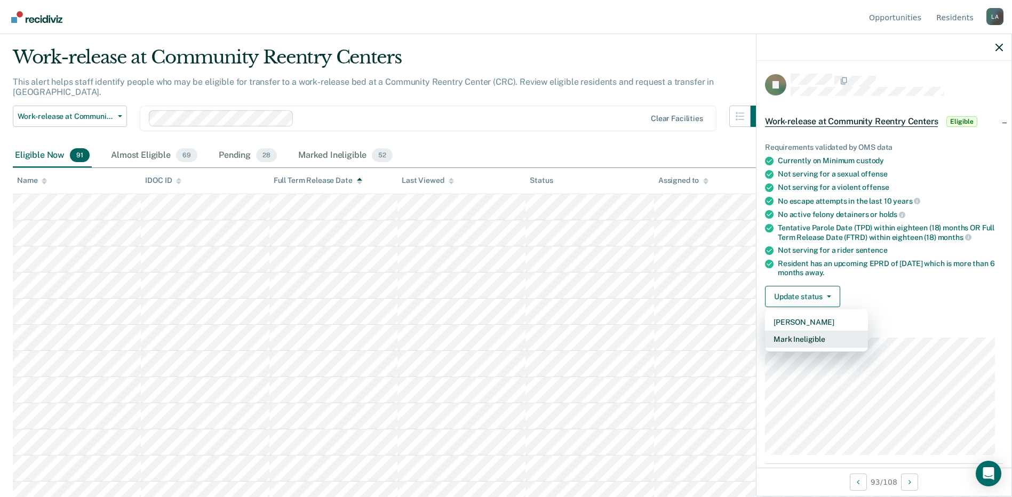
click at [802, 339] on button "Mark Ineligible" at bounding box center [816, 339] width 103 height 17
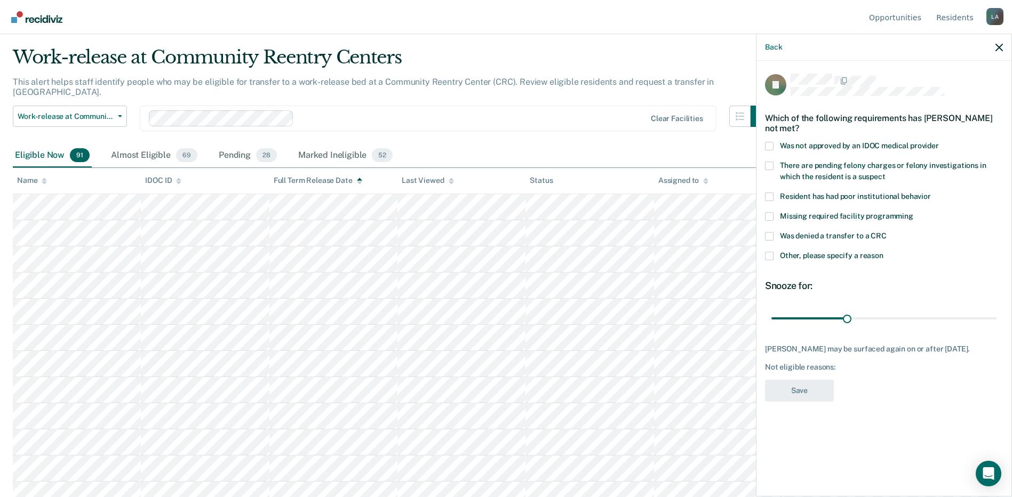
click at [768, 232] on span at bounding box center [769, 236] width 9 height 9
click at [887, 232] on input "Was denied a transfer to a CRC" at bounding box center [887, 232] width 0 height 0
click at [770, 252] on span at bounding box center [769, 256] width 9 height 9
click at [883, 252] on input "Other, please specify a reason" at bounding box center [883, 252] width 0 height 0
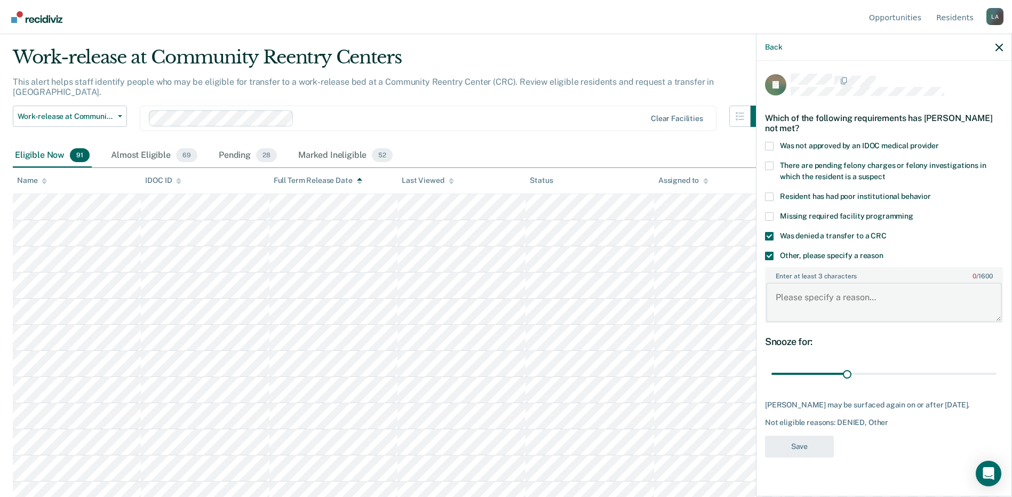
click at [821, 292] on textarea "Enter at least 3 characters 0 / 1600" at bounding box center [884, 302] width 236 height 39
type textarea "See C-Notes from investigations"
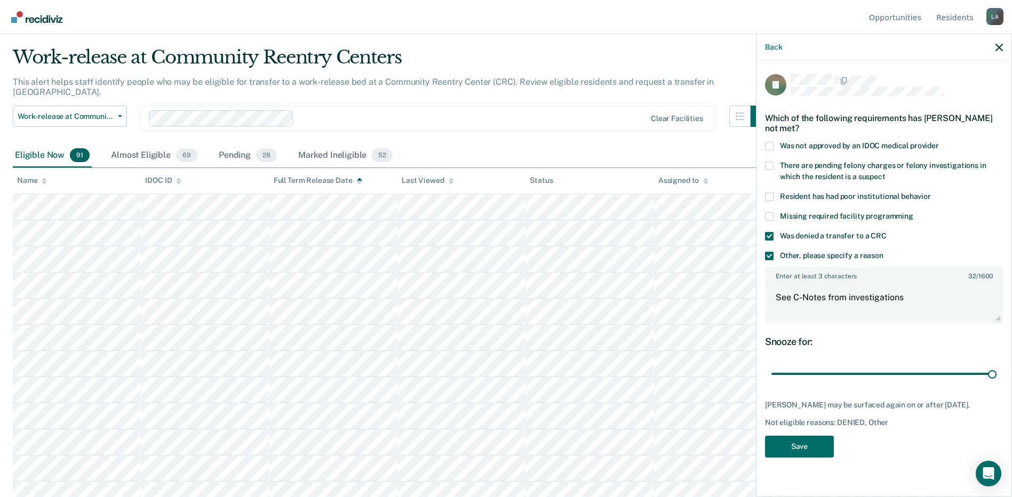
drag, startPoint x: 847, startPoint y: 362, endPoint x: 998, endPoint y: 373, distance: 151.4
type input "180"
click at [996, 366] on input "range" at bounding box center [883, 374] width 225 height 19
click at [793, 436] on button "Save" at bounding box center [799, 447] width 69 height 22
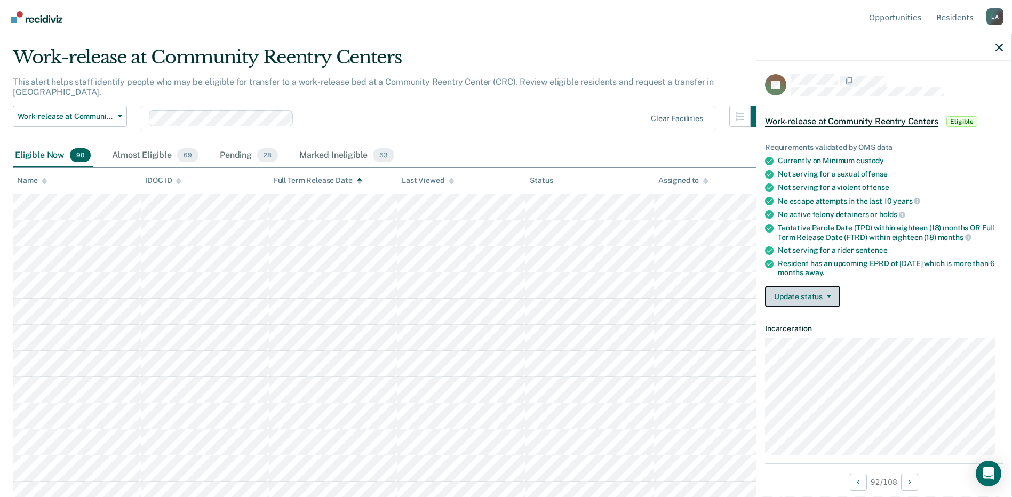
click at [809, 293] on button "Update status" at bounding box center [802, 296] width 75 height 21
click at [801, 323] on button "[PERSON_NAME]" at bounding box center [816, 322] width 103 height 17
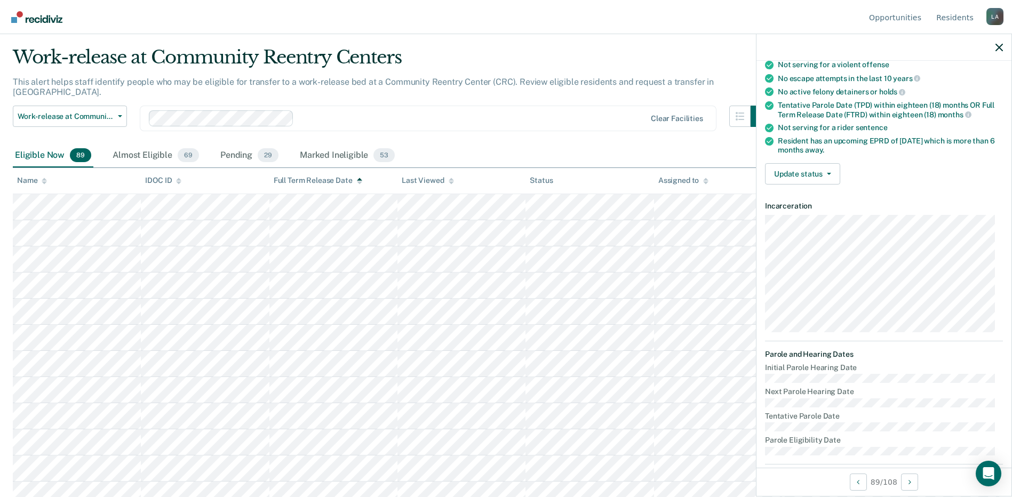
scroll to position [85, 0]
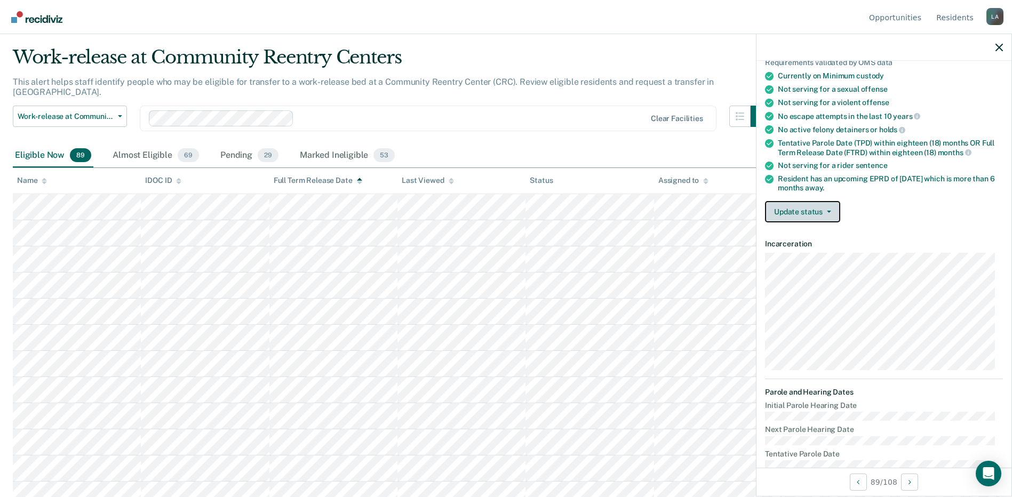
click at [815, 207] on button "Update status" at bounding box center [802, 211] width 75 height 21
click at [813, 233] on button "[PERSON_NAME]" at bounding box center [816, 237] width 103 height 17
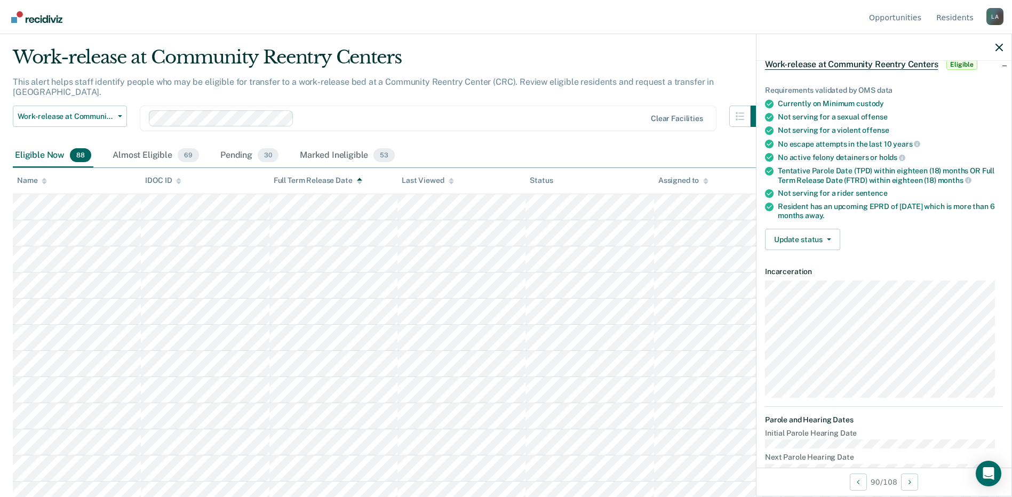
scroll to position [0, 0]
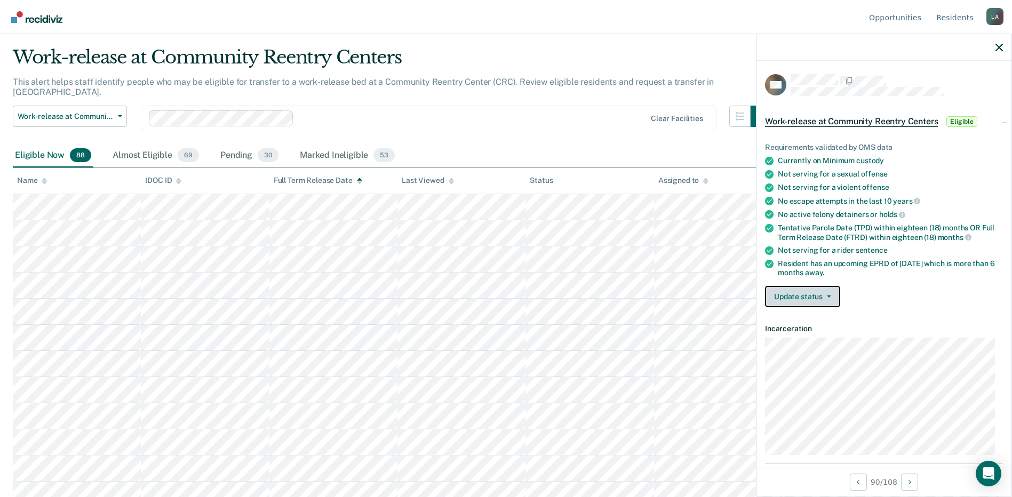
click at [797, 294] on button "Update status" at bounding box center [802, 296] width 75 height 21
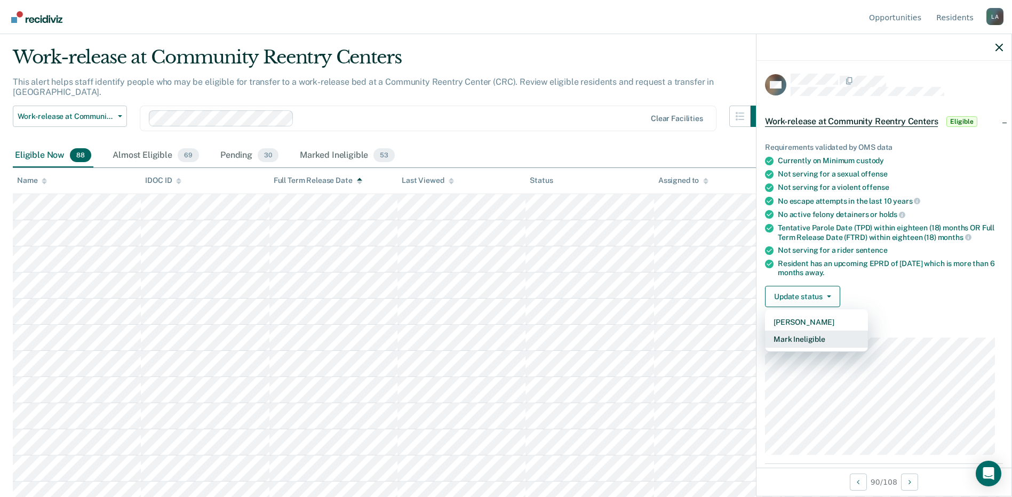
click at [799, 340] on button "Mark Ineligible" at bounding box center [816, 339] width 103 height 17
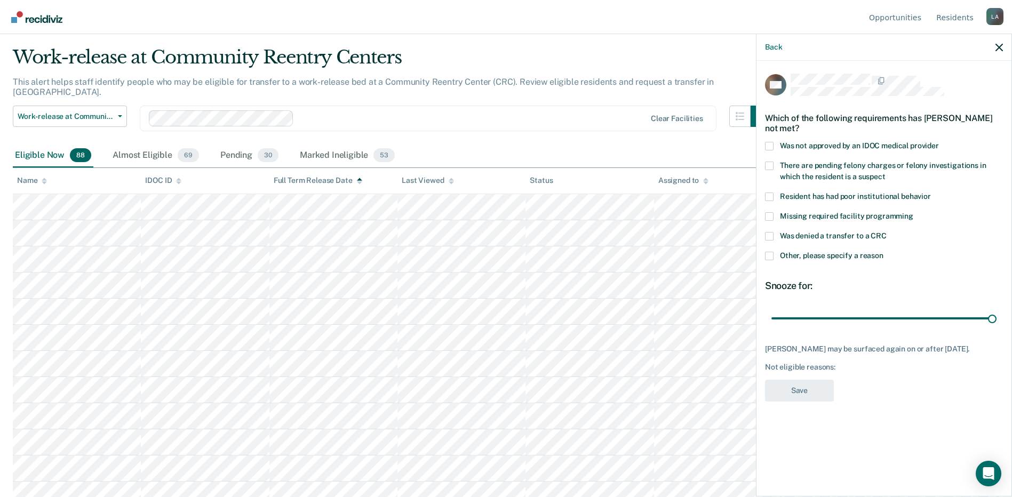
drag, startPoint x: 842, startPoint y: 317, endPoint x: 1007, endPoint y: 318, distance: 164.8
type input "180"
click at [996, 318] on input "range" at bounding box center [883, 318] width 225 height 19
click at [769, 233] on span at bounding box center [769, 236] width 9 height 9
click at [887, 232] on input "Was denied a transfer to a CRC" at bounding box center [887, 232] width 0 height 0
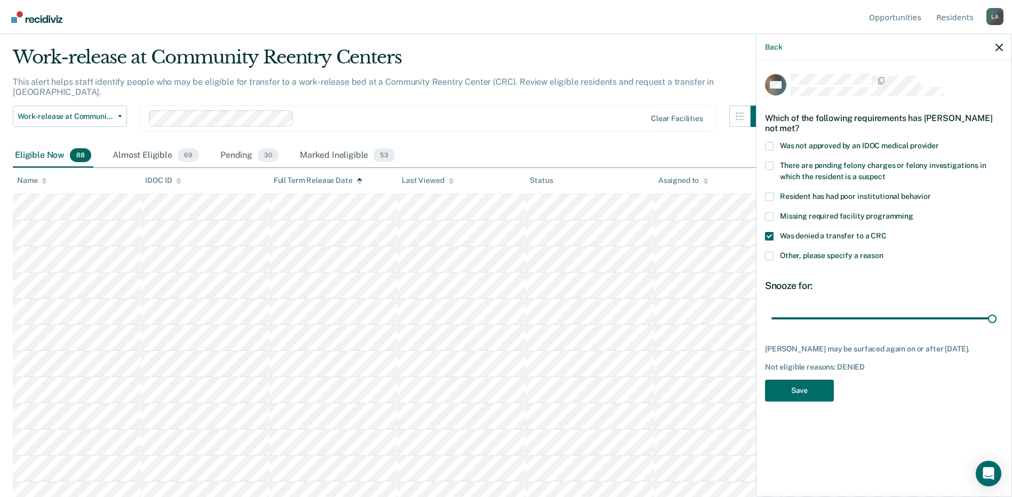
click at [771, 252] on span at bounding box center [769, 256] width 9 height 9
click at [883, 252] on input "Other, please specify a reason" at bounding box center [883, 252] width 0 height 0
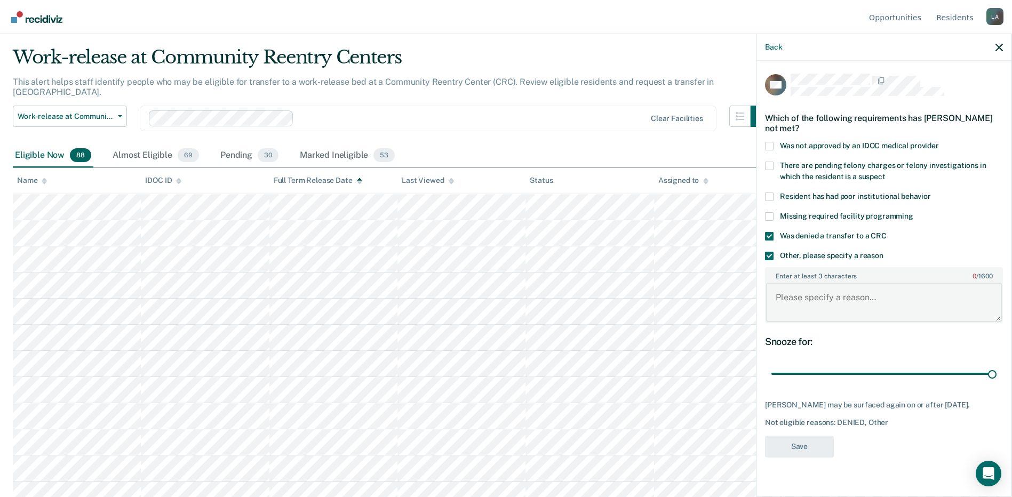
click at [797, 305] on textarea "Enter at least 3 characters 0 / 1600" at bounding box center [884, 302] width 236 height 39
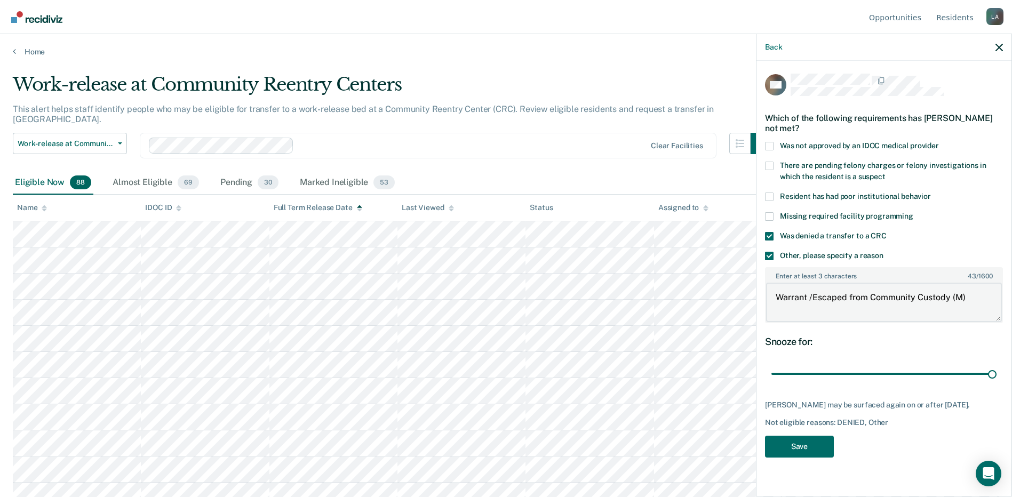
click at [972, 299] on textarea "Warrant /Escaped from Community Custody (M)" at bounding box center [884, 302] width 236 height 39
type textarea "Warrant /Escaped from Community Custody (M)"
click at [794, 449] on button "Save" at bounding box center [799, 447] width 69 height 22
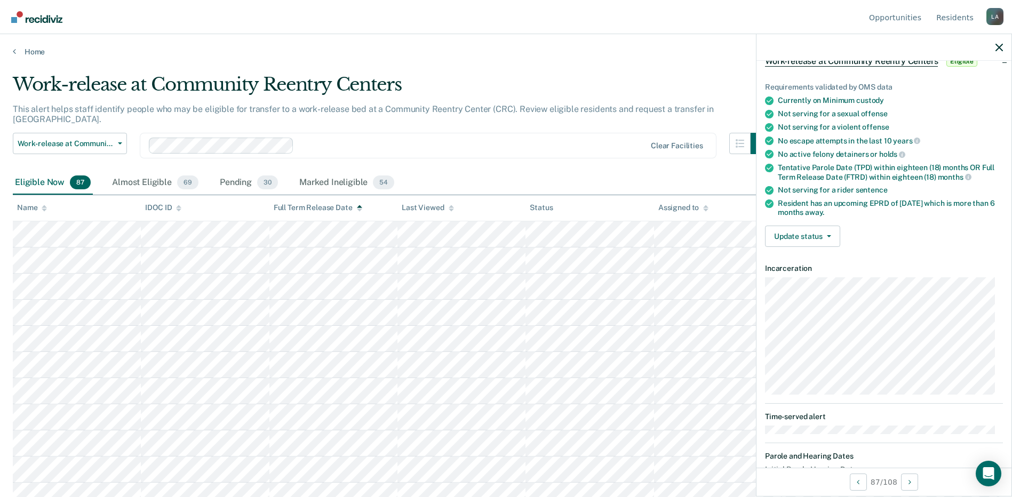
scroll to position [60, 0]
click at [822, 240] on button "Update status" at bounding box center [802, 236] width 75 height 21
click at [817, 260] on button "[PERSON_NAME]" at bounding box center [816, 262] width 103 height 17
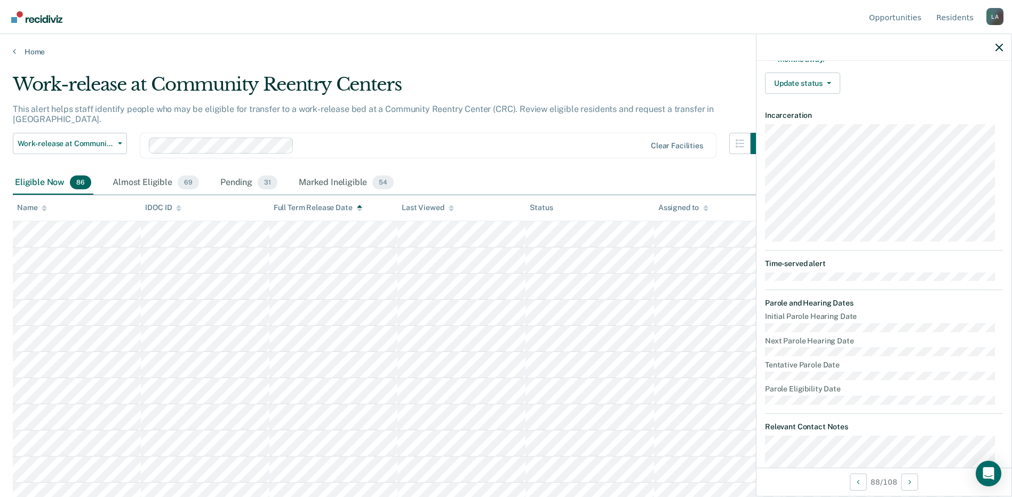
scroll to position [160, 0]
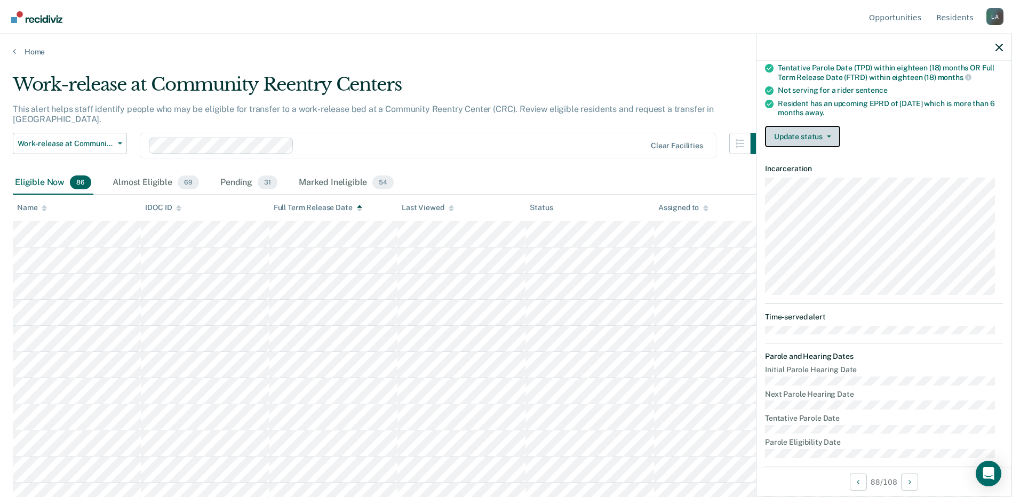
click at [794, 137] on button "Update status" at bounding box center [802, 136] width 75 height 21
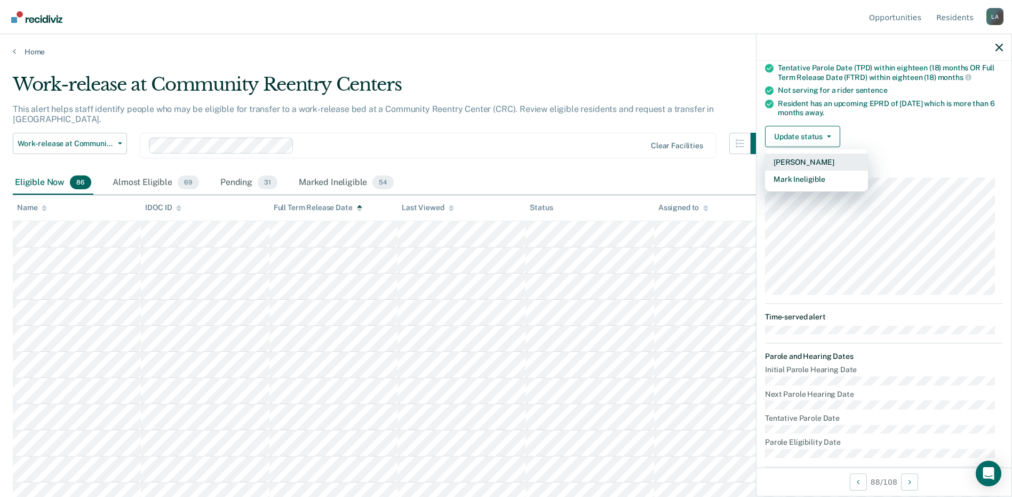
click at [800, 163] on button "[PERSON_NAME]" at bounding box center [816, 162] width 103 height 17
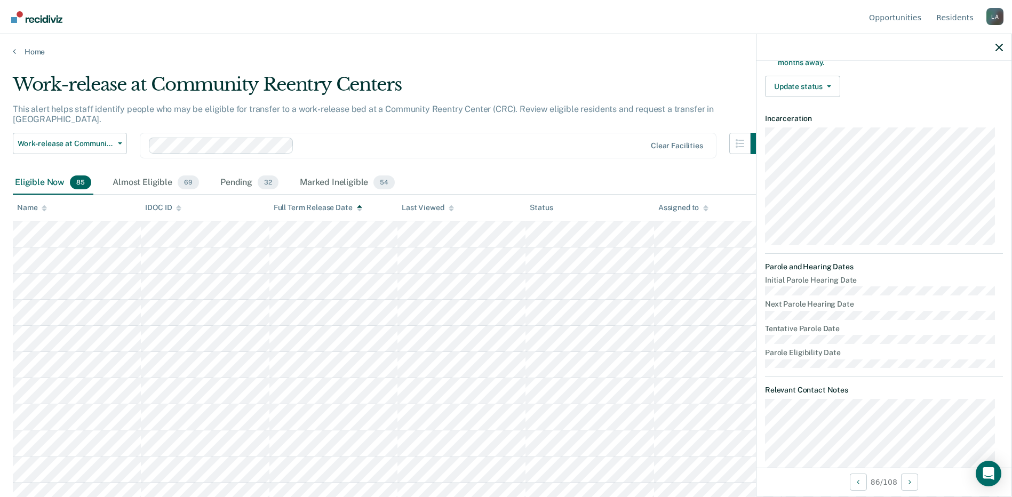
scroll to position [0, 0]
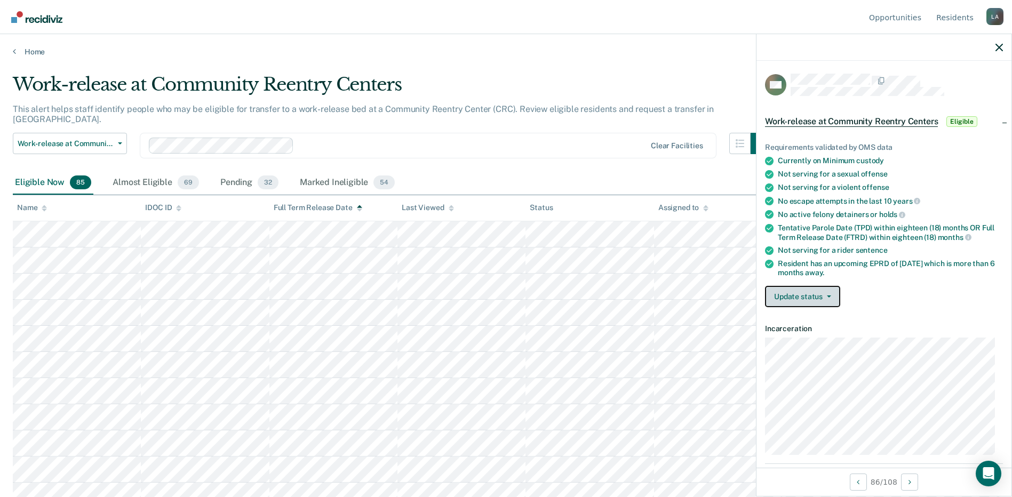
click at [793, 298] on button "Update status" at bounding box center [802, 296] width 75 height 21
click at [802, 322] on button "[PERSON_NAME]" at bounding box center [816, 322] width 103 height 17
click at [824, 296] on span "button" at bounding box center [827, 297] width 9 height 2
click at [809, 322] on button "[PERSON_NAME]" at bounding box center [816, 322] width 103 height 17
click at [830, 300] on button "Update status" at bounding box center [802, 296] width 75 height 21
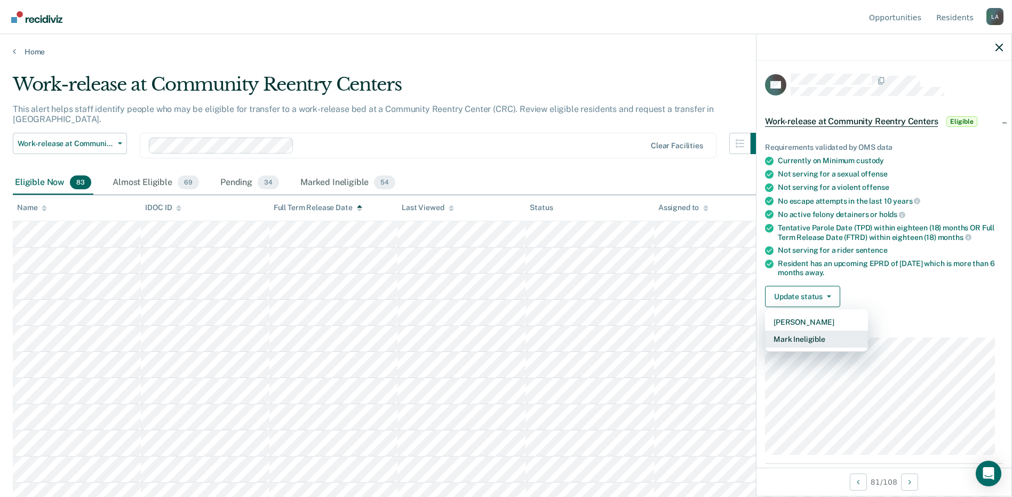
click at [815, 335] on button "Mark Ineligible" at bounding box center [816, 339] width 103 height 17
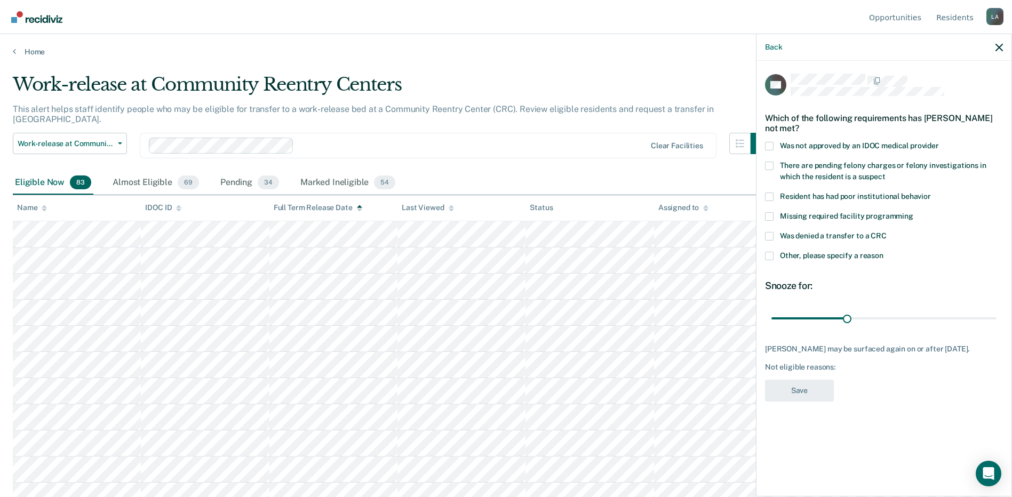
click at [771, 237] on span at bounding box center [769, 236] width 9 height 9
click at [887, 232] on input "Was denied a transfer to a CRC" at bounding box center [887, 232] width 0 height 0
click at [769, 254] on span at bounding box center [769, 256] width 9 height 9
click at [883, 252] on input "Other, please specify a reason" at bounding box center [883, 252] width 0 height 0
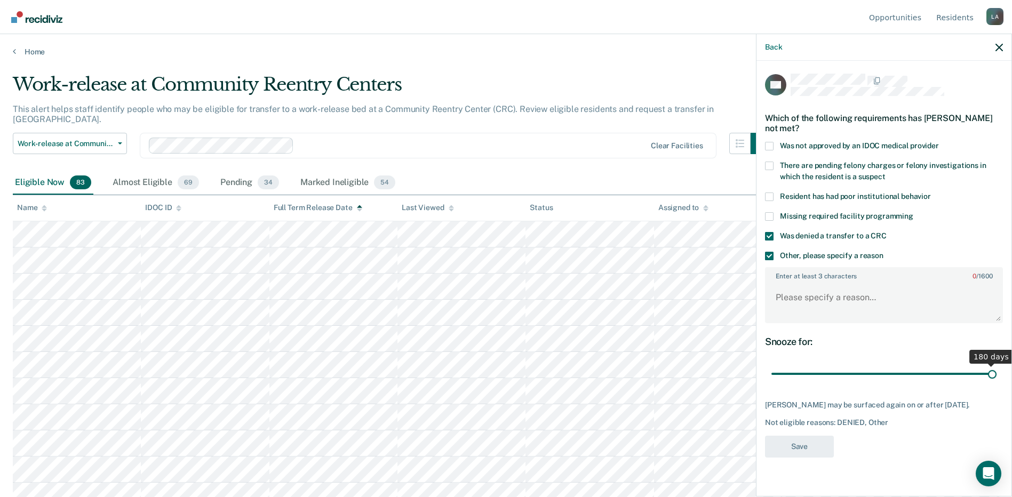
drag, startPoint x: 848, startPoint y: 376, endPoint x: 993, endPoint y: 360, distance: 146.0
type input "180"
click at [993, 365] on input "range" at bounding box center [883, 374] width 225 height 19
click at [846, 289] on textarea "Enter at least 3 characters 0 / 1600" at bounding box center [884, 302] width 236 height 39
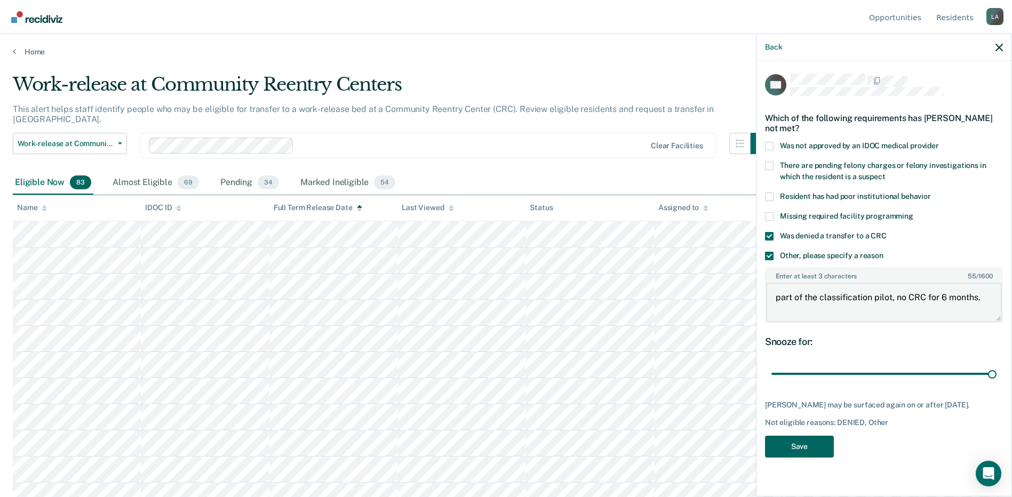
type textarea "part of the classification pilot, no CRC for 6 months."
click at [801, 443] on button "Save" at bounding box center [799, 447] width 69 height 22
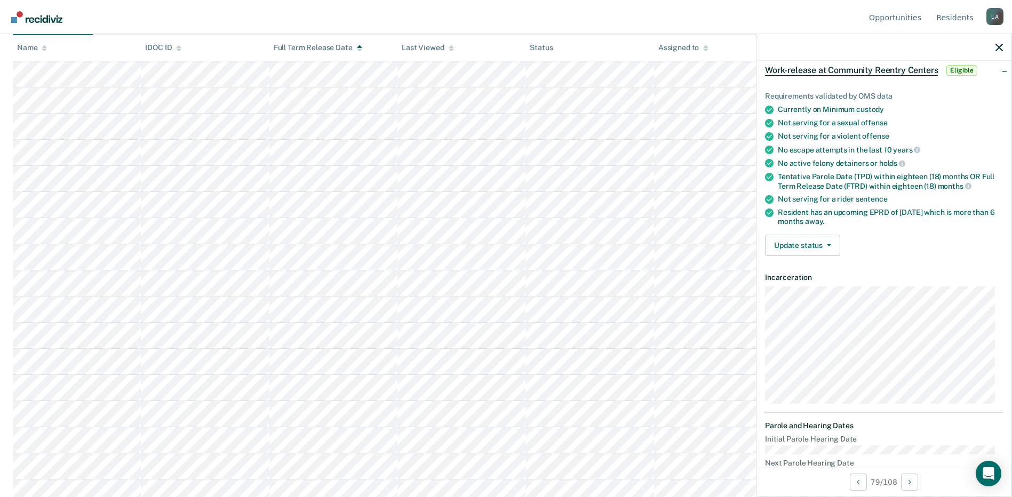
scroll to position [51, 0]
click at [929, 252] on div "Update status Mark Pending Mark Ineligible" at bounding box center [884, 245] width 238 height 21
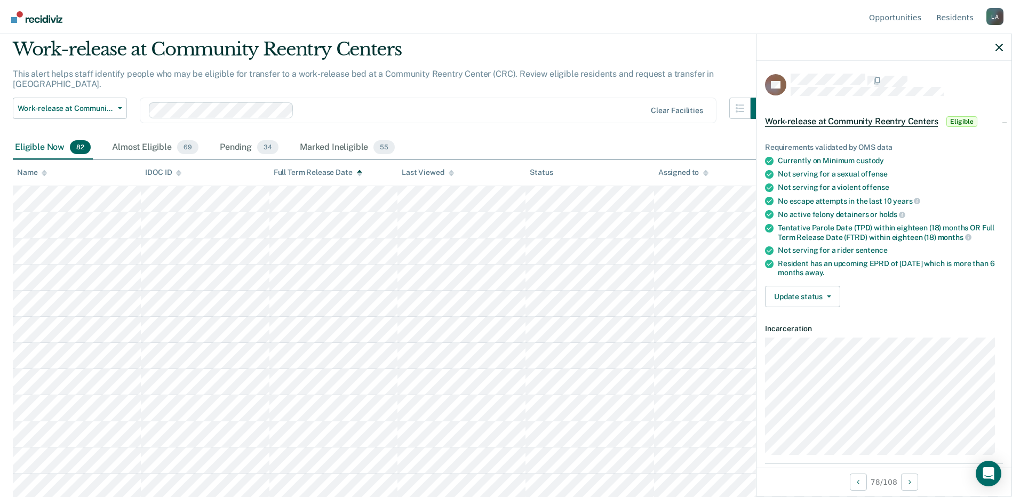
scroll to position [53, 0]
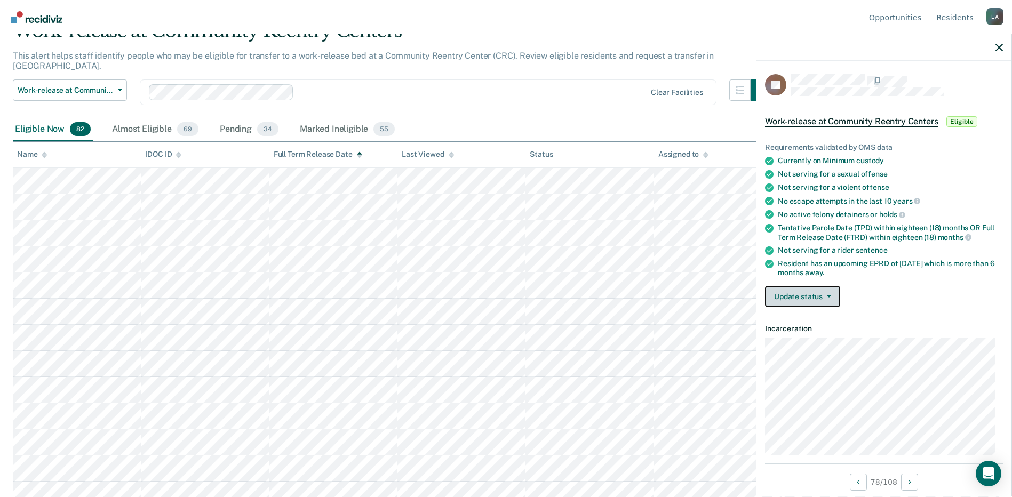
drag, startPoint x: 802, startPoint y: 304, endPoint x: 804, endPoint y: 298, distance: 5.7
click at [802, 304] on button "Update status" at bounding box center [802, 296] width 75 height 21
click at [815, 324] on button "[PERSON_NAME]" at bounding box center [816, 322] width 103 height 17
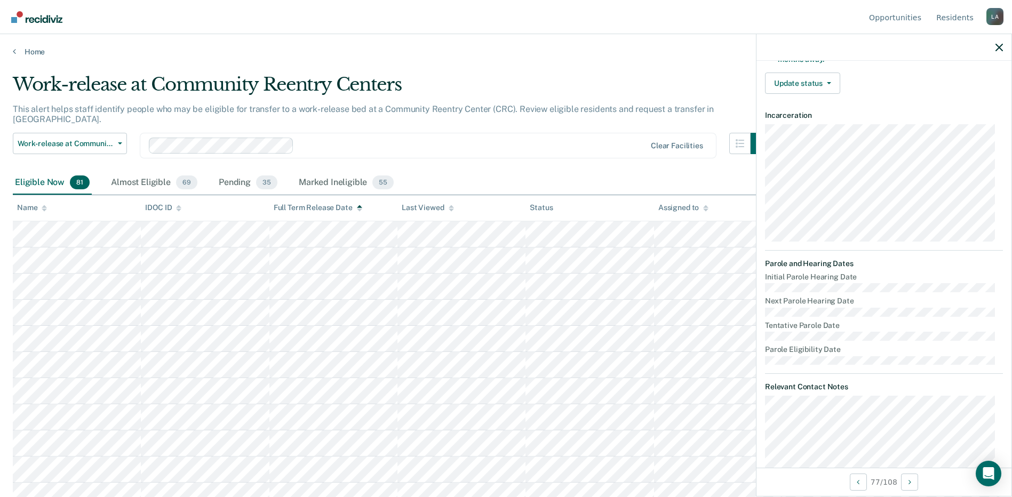
scroll to position [0, 0]
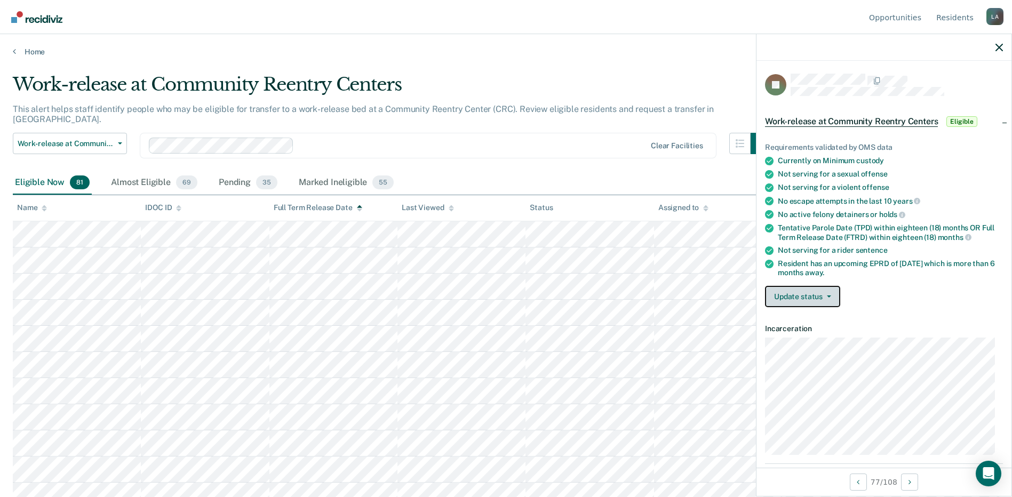
click at [828, 296] on icon "button" at bounding box center [829, 297] width 4 height 2
click at [813, 321] on button "[PERSON_NAME]" at bounding box center [816, 322] width 103 height 17
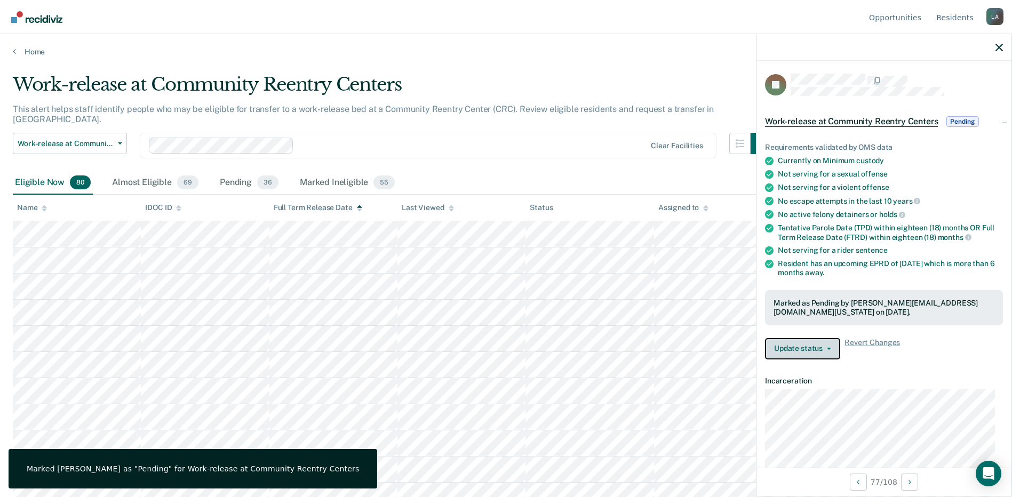
click at [816, 349] on button "Update status" at bounding box center [802, 348] width 75 height 21
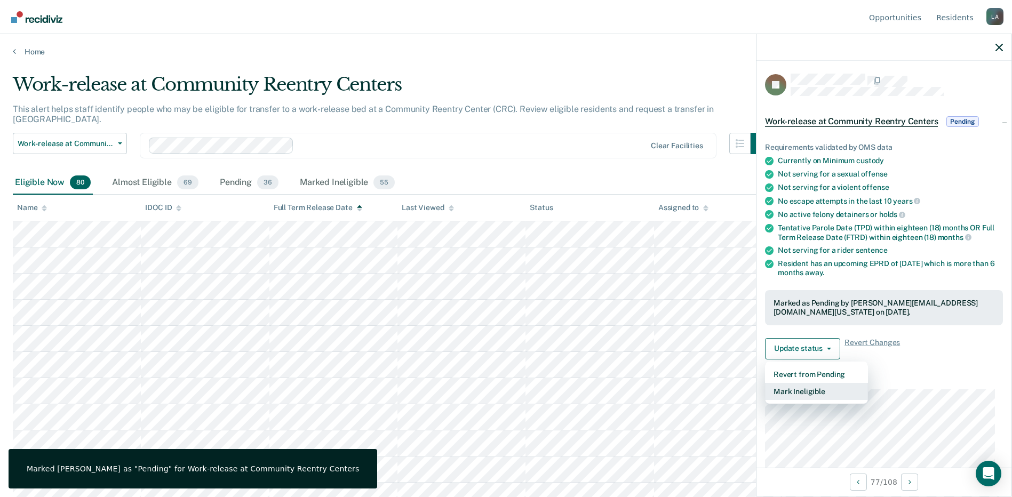
click at [814, 389] on button "Mark Ineligible" at bounding box center [816, 391] width 103 height 17
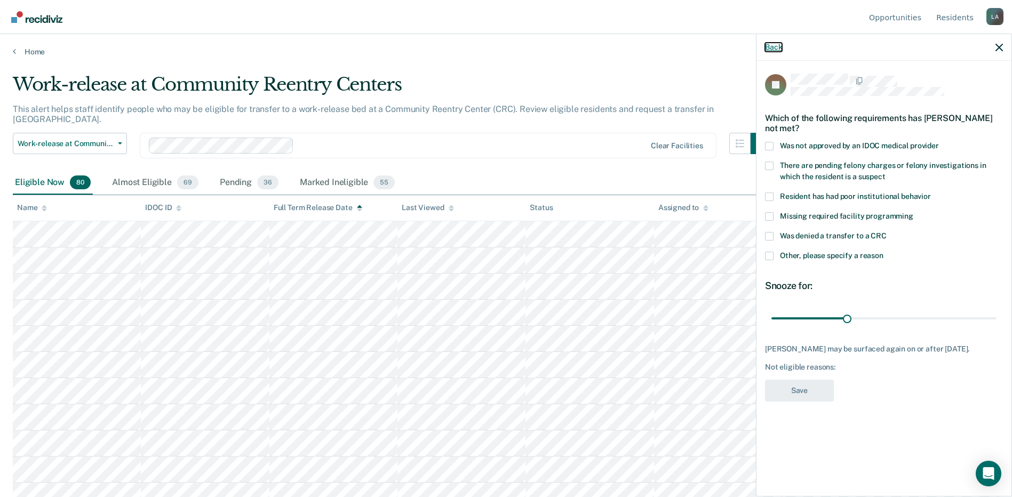
click at [770, 49] on button "Back" at bounding box center [773, 47] width 17 height 9
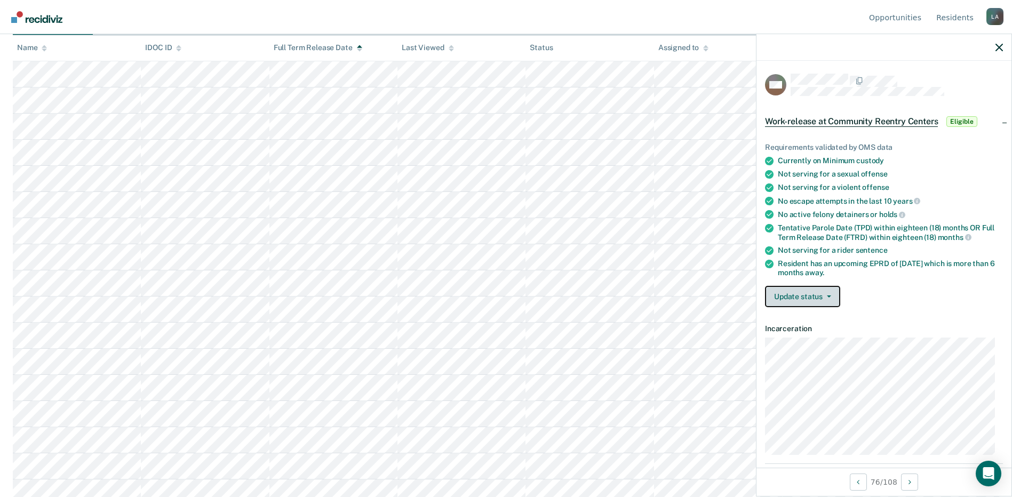
click at [823, 296] on span "button" at bounding box center [827, 297] width 9 height 2
click at [811, 320] on button "[PERSON_NAME]" at bounding box center [816, 322] width 103 height 17
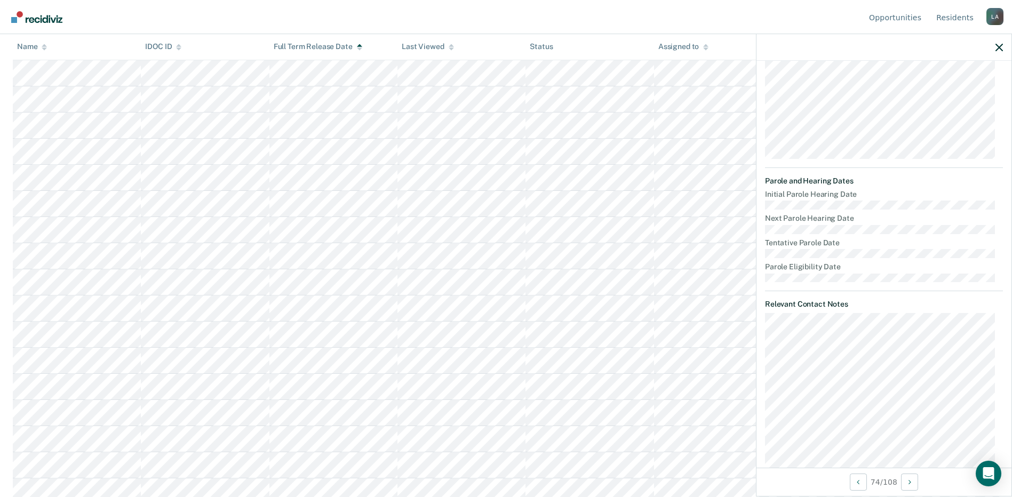
scroll to position [136, 0]
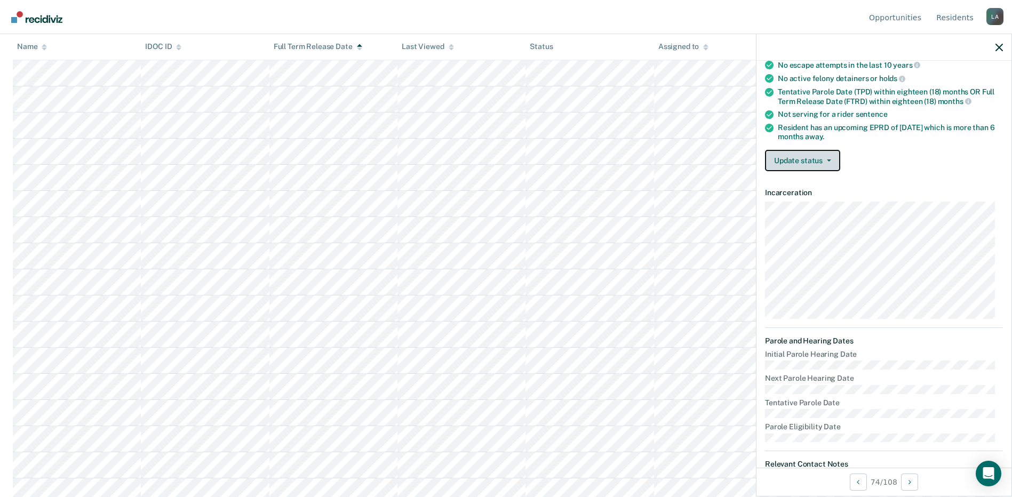
click at [812, 159] on button "Update status" at bounding box center [802, 160] width 75 height 21
click at [805, 186] on button "[PERSON_NAME]" at bounding box center [816, 186] width 103 height 17
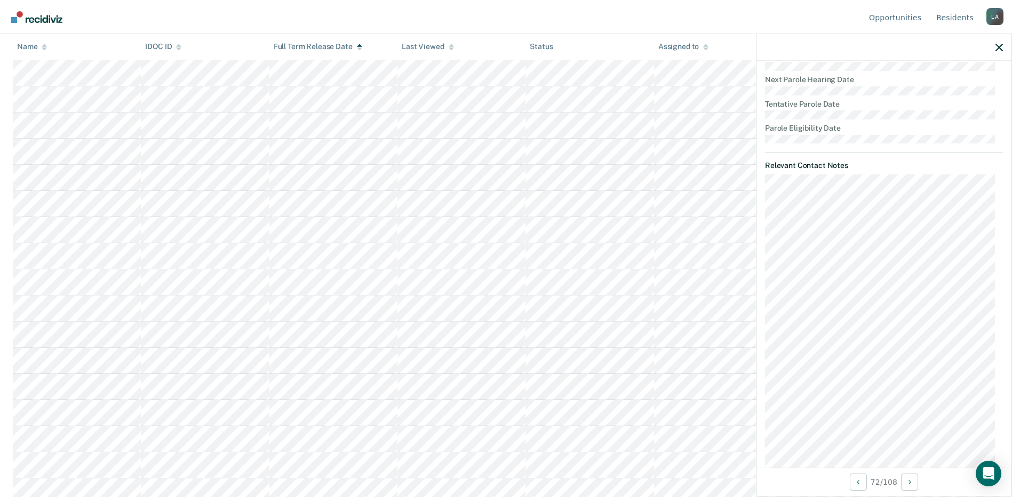
scroll to position [168, 0]
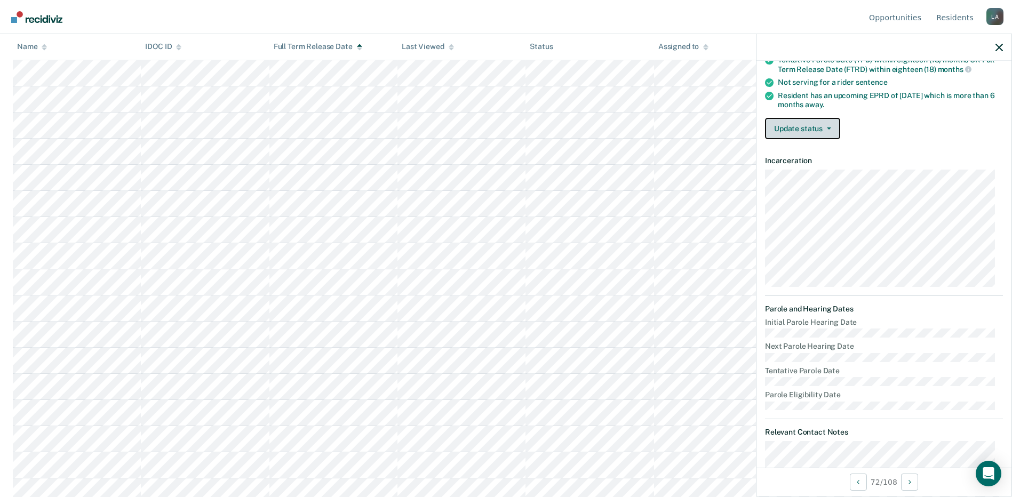
click at [826, 125] on button "Update status" at bounding box center [802, 128] width 75 height 21
click at [818, 154] on button "[PERSON_NAME]" at bounding box center [816, 154] width 103 height 17
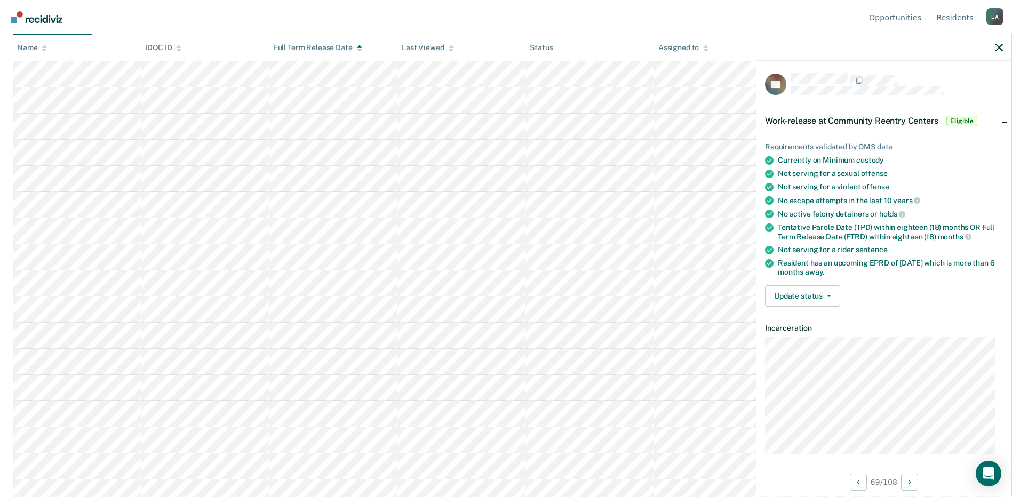
scroll to position [0, 0]
click at [809, 289] on button "Update status" at bounding box center [802, 296] width 75 height 21
click at [803, 325] on button "[PERSON_NAME]" at bounding box center [816, 322] width 103 height 17
